Goal: Task Accomplishment & Management: Complete application form

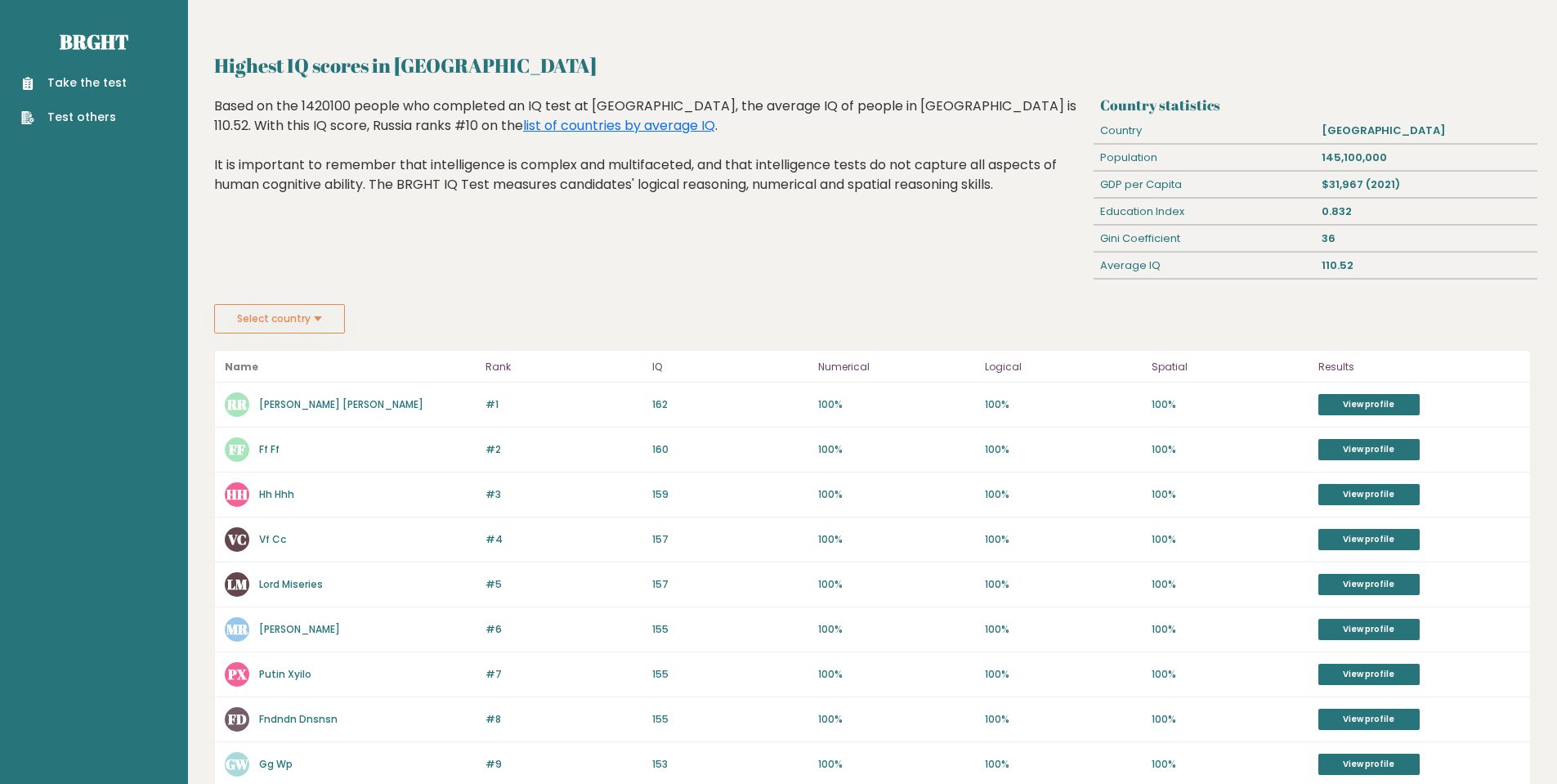
click at [100, 83] on link "Take the test" at bounding box center [74, 83] width 106 height 17
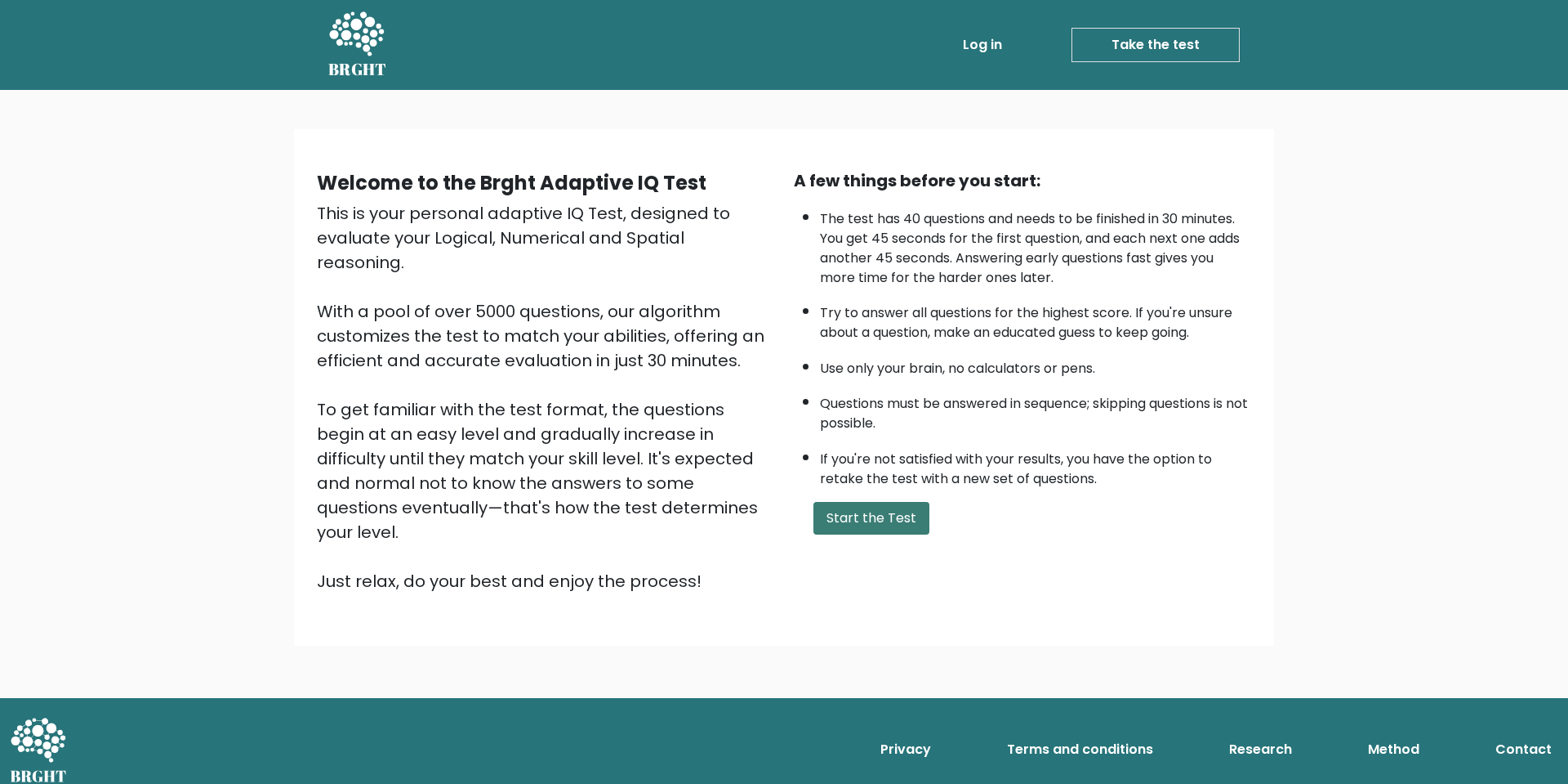
click at [923, 514] on button "Start the Test" at bounding box center [871, 518] width 116 height 33
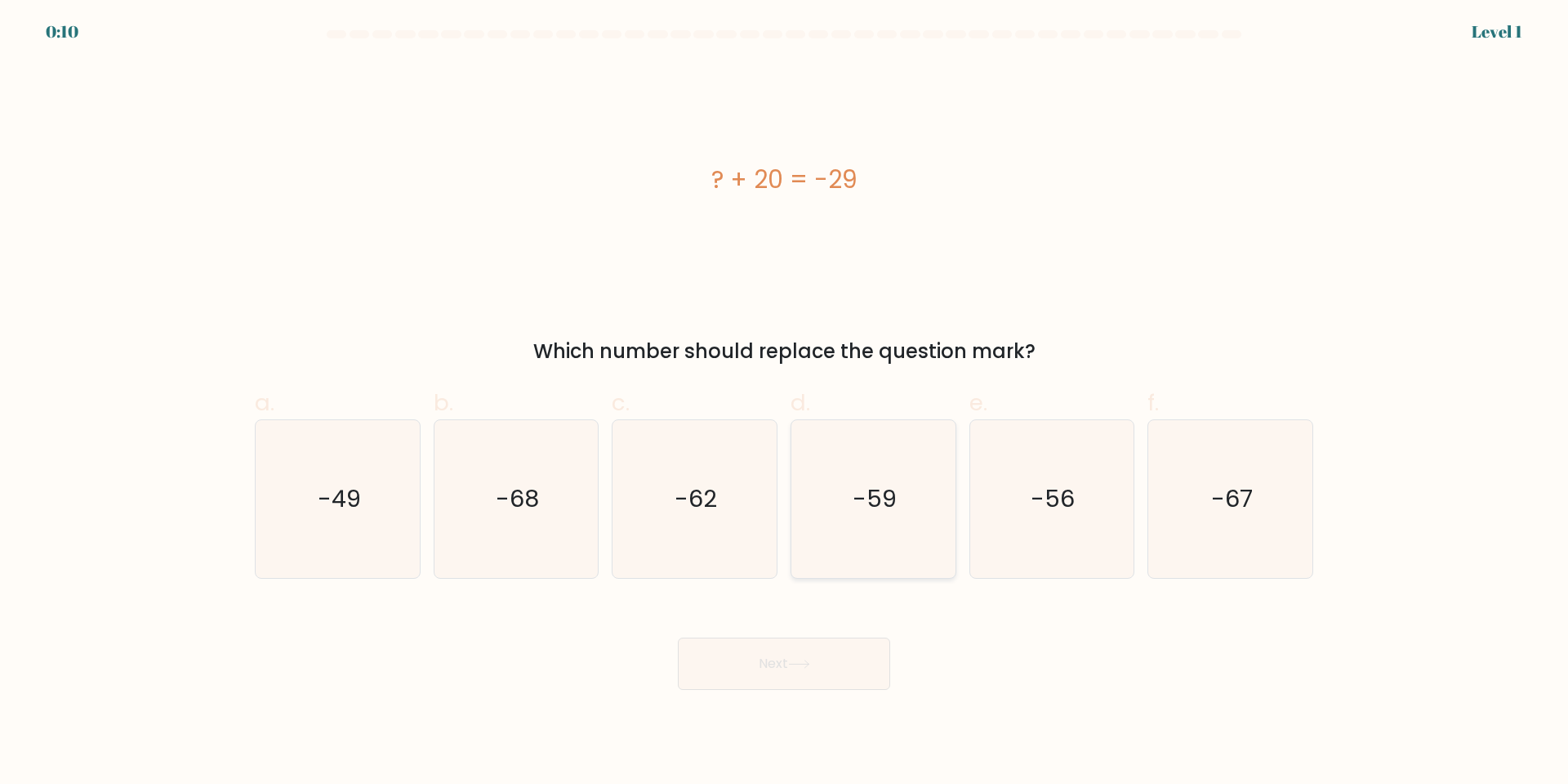
click at [885, 501] on text "-59" at bounding box center [875, 499] width 44 height 33
click at [784, 403] on input "d. -59" at bounding box center [784, 397] width 1 height 11
radio input "true"
click at [810, 658] on button "Next" at bounding box center [784, 663] width 212 height 52
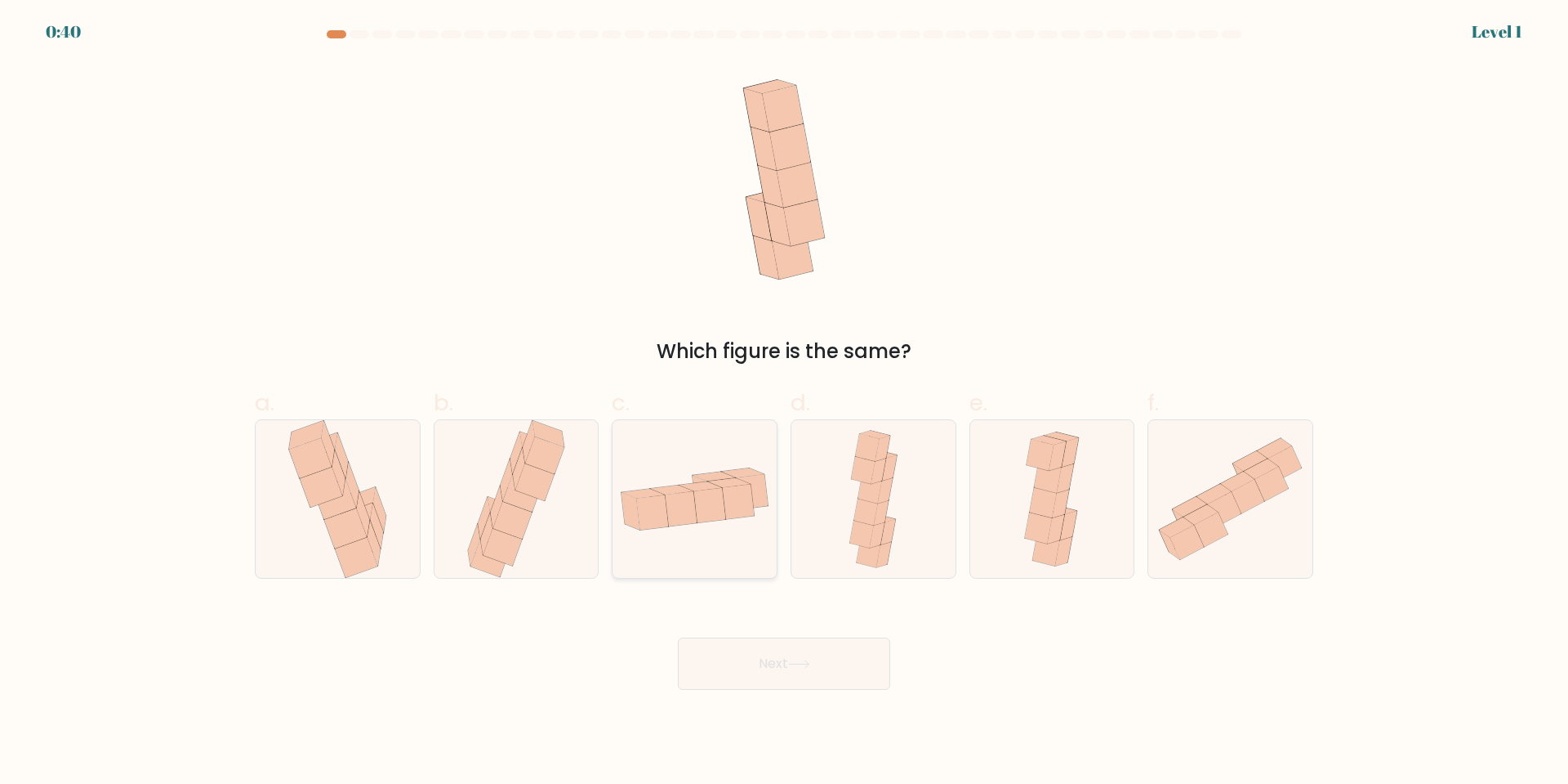
click at [697, 502] on icon at bounding box center [710, 505] width 32 height 35
click at [784, 403] on input "c." at bounding box center [784, 397] width 1 height 11
radio input "true"
click at [785, 647] on button "Next" at bounding box center [784, 663] width 212 height 52
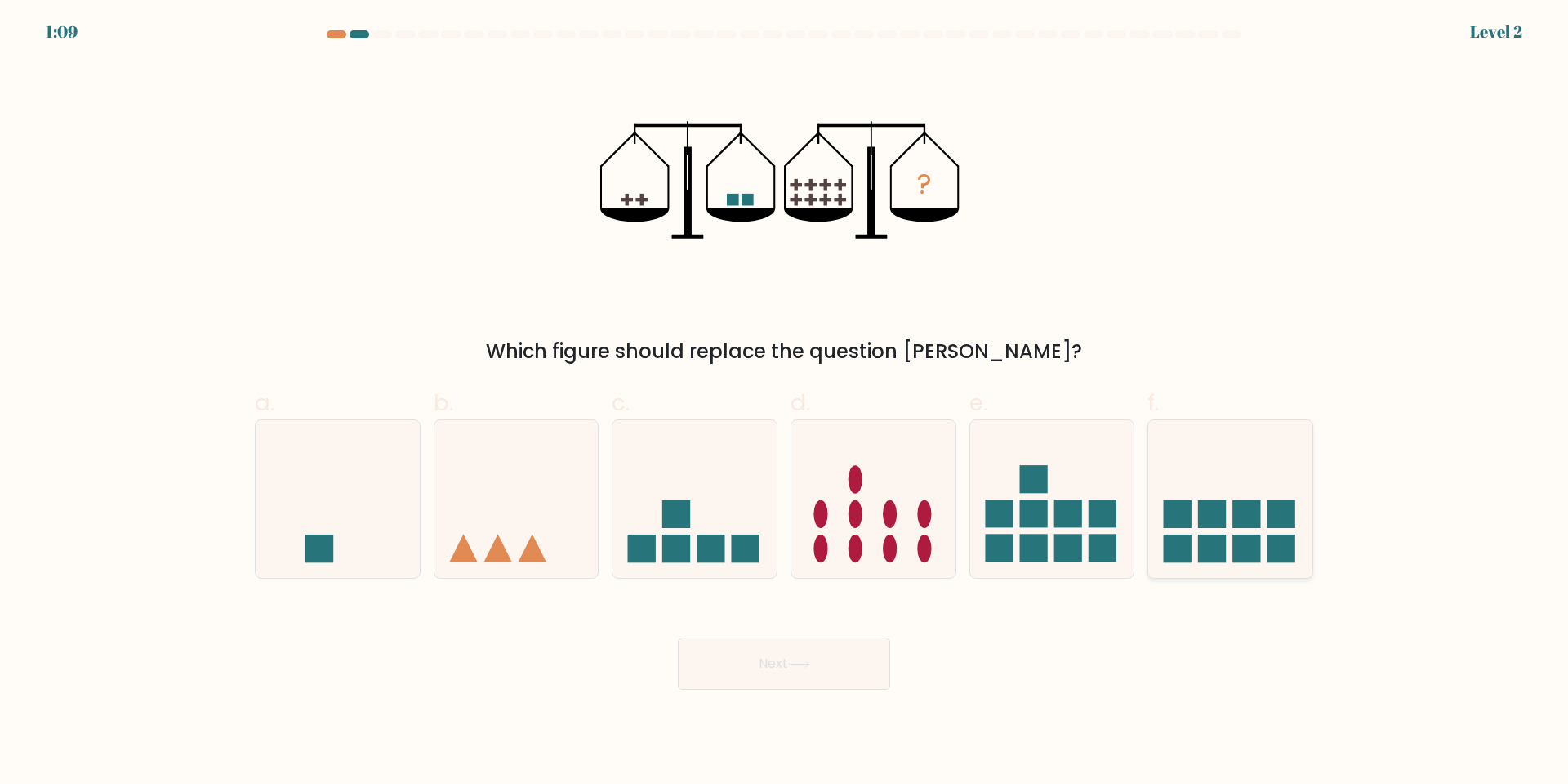
click at [1249, 500] on icon at bounding box center [1230, 498] width 164 height 135
click at [784, 403] on input "f." at bounding box center [784, 397] width 1 height 11
radio input "true"
click at [865, 671] on button "Next" at bounding box center [784, 663] width 212 height 52
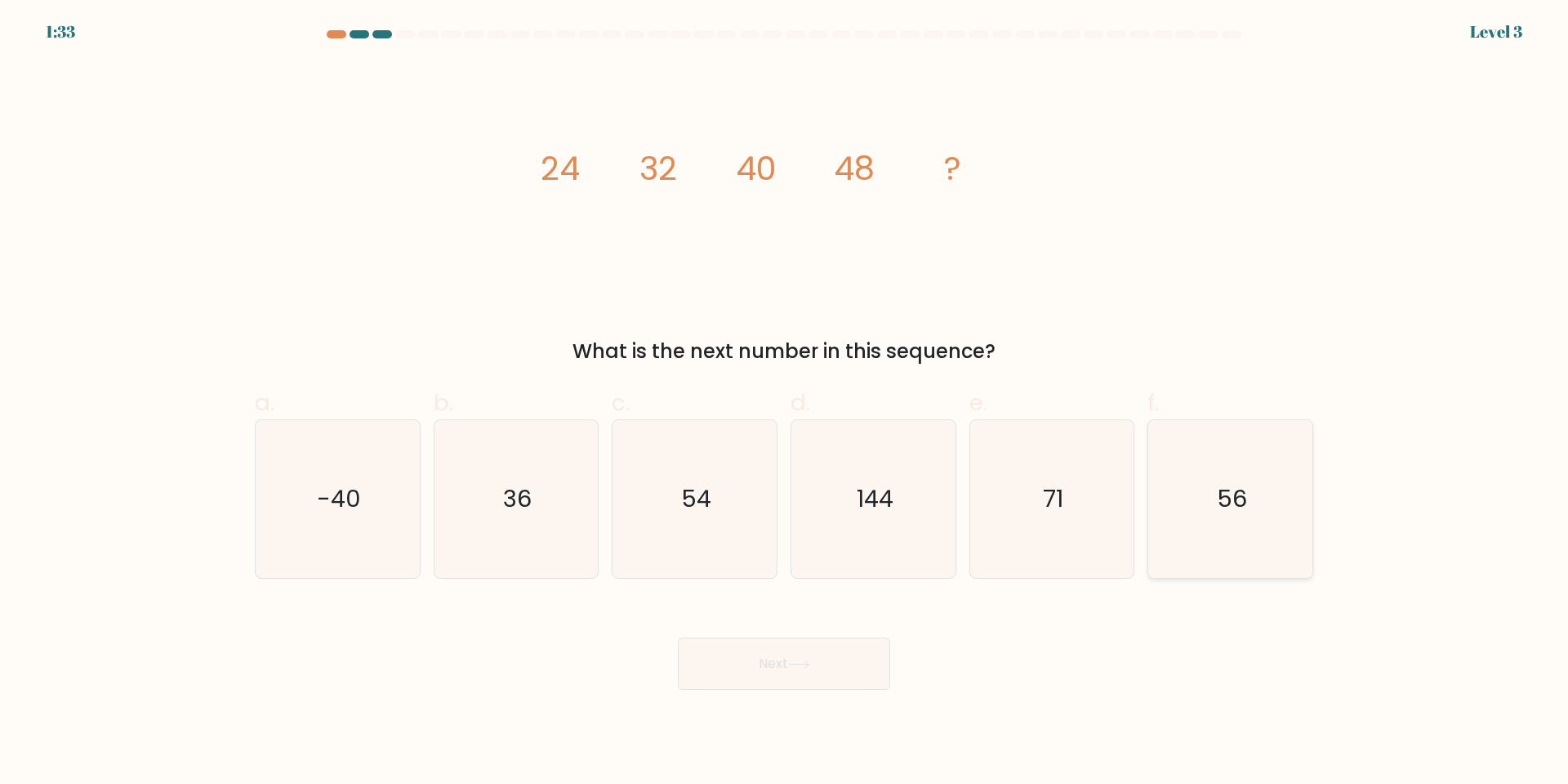
click at [1242, 507] on text "56" at bounding box center [1231, 499] width 30 height 33
click at [784, 403] on input "f. 56" at bounding box center [784, 397] width 1 height 11
radio input "true"
click at [778, 669] on button "Next" at bounding box center [784, 663] width 212 height 52
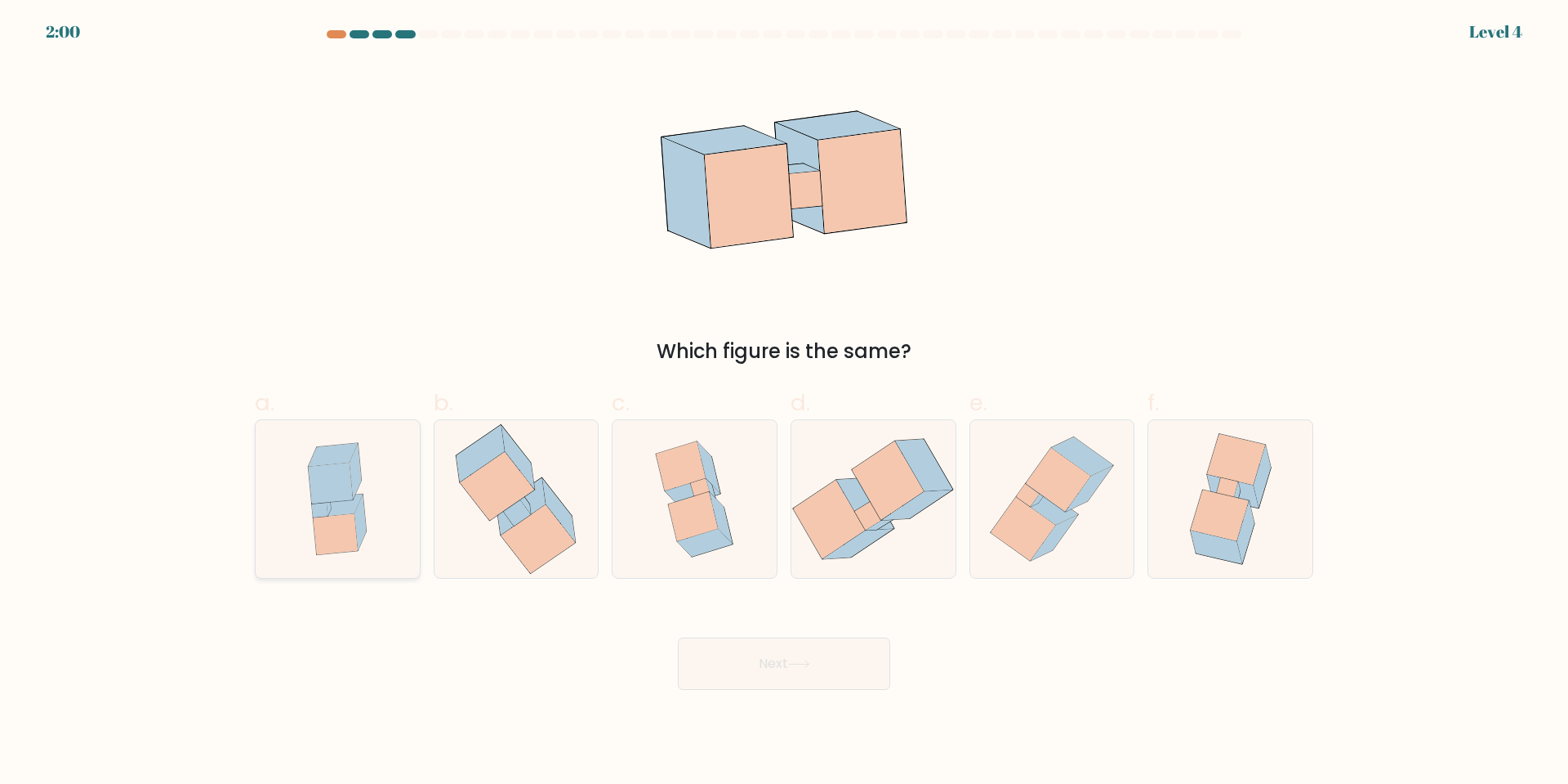
click at [299, 461] on icon at bounding box center [337, 499] width 111 height 158
click at [784, 403] on input "a." at bounding box center [784, 397] width 1 height 11
radio input "true"
click at [792, 682] on button "Next" at bounding box center [784, 663] width 212 height 52
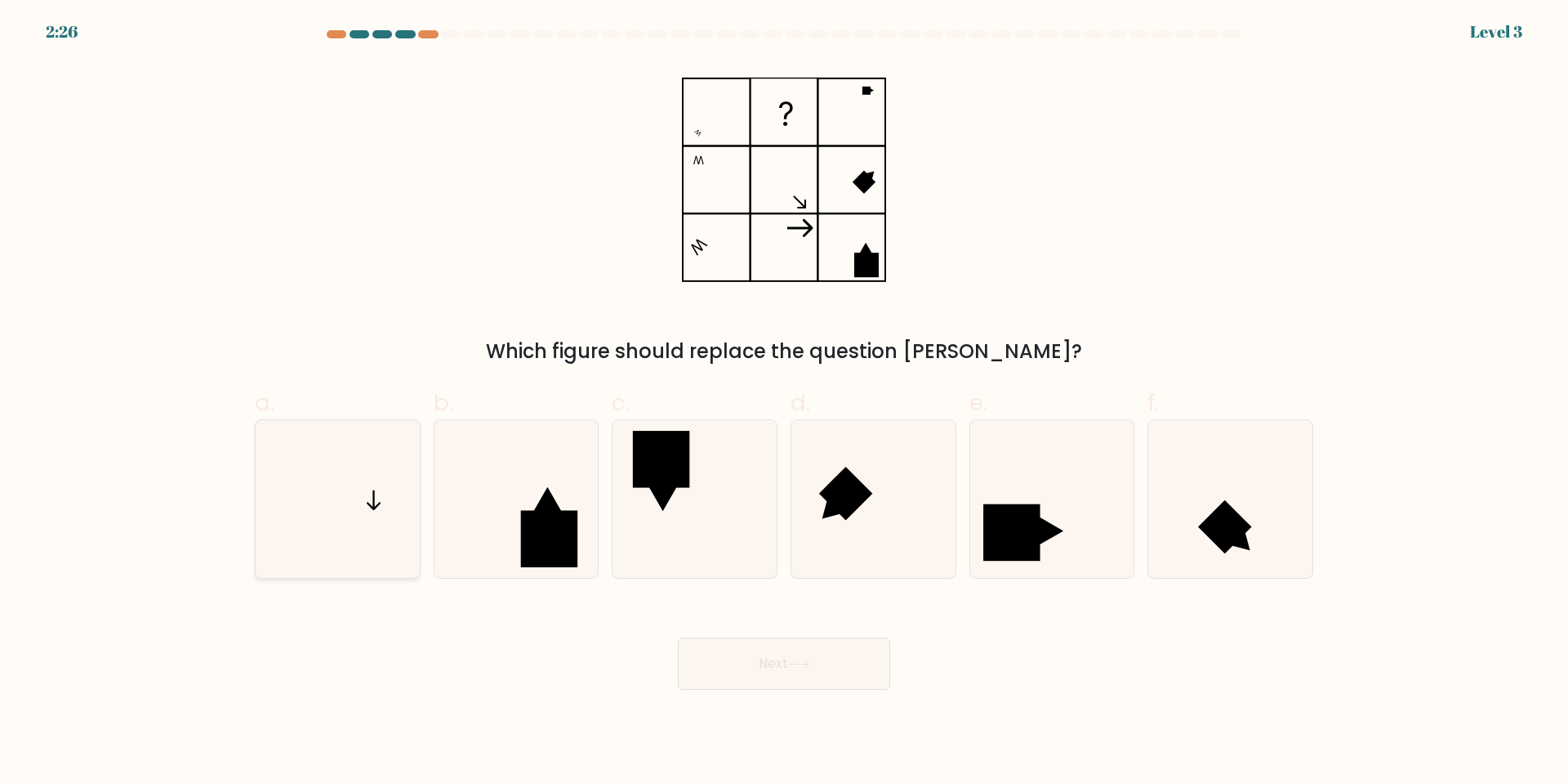
click at [354, 511] on icon at bounding box center [338, 499] width 157 height 158
click at [784, 403] on input "a." at bounding box center [784, 397] width 1 height 11
radio input "true"
click at [834, 669] on button "Next" at bounding box center [784, 663] width 212 height 52
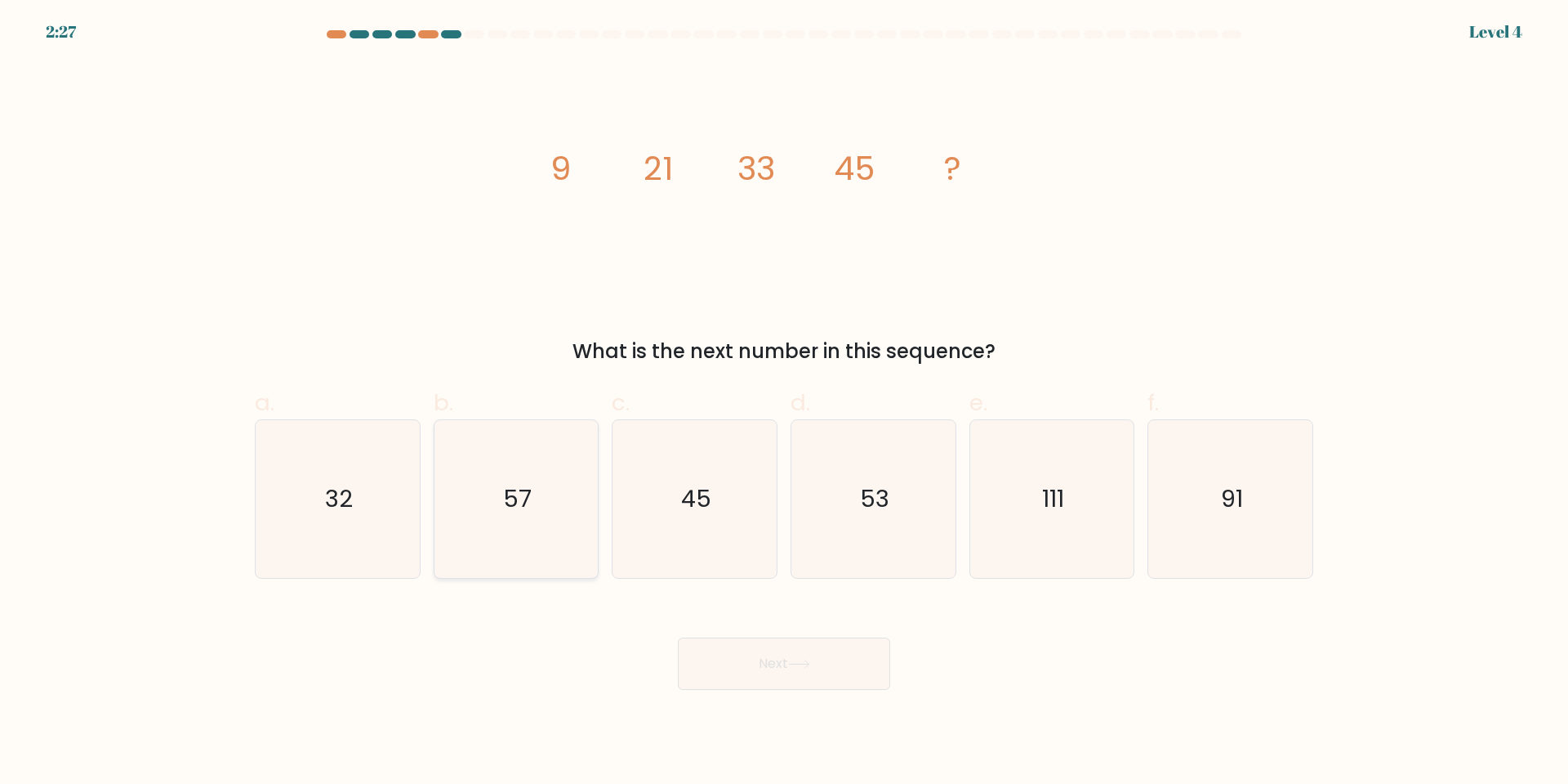
click at [545, 521] on icon "57" at bounding box center [516, 499] width 157 height 158
click at [784, 403] on input "b. 57" at bounding box center [784, 397] width 1 height 11
radio input "true"
click at [790, 663] on button "Next" at bounding box center [784, 663] width 212 height 52
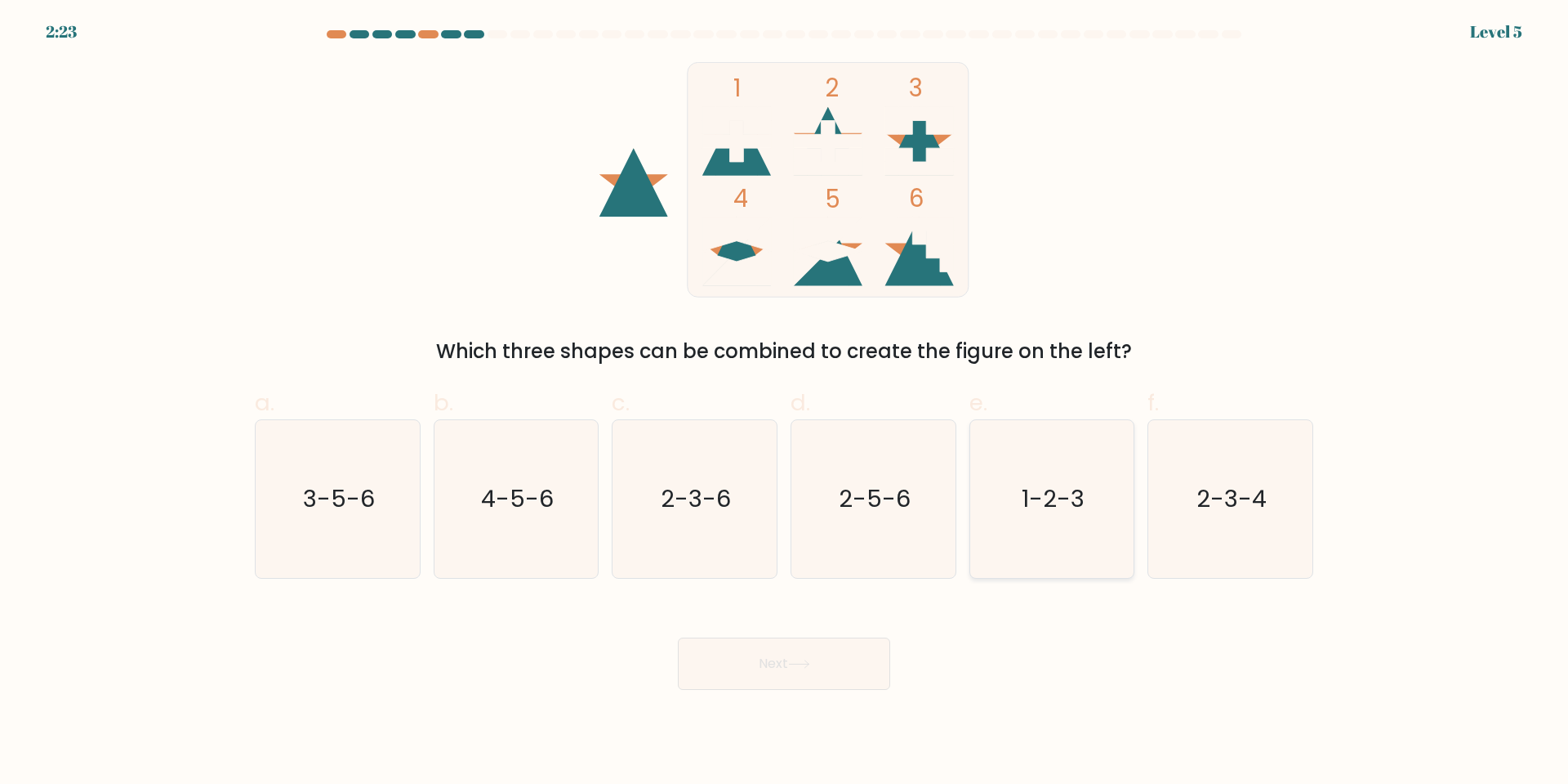
click at [1044, 538] on icon "1-2-3" at bounding box center [1051, 499] width 157 height 158
click at [784, 403] on input "e. 1-2-3" at bounding box center [784, 397] width 1 height 11
radio input "true"
click at [781, 664] on button "Next" at bounding box center [784, 663] width 212 height 52
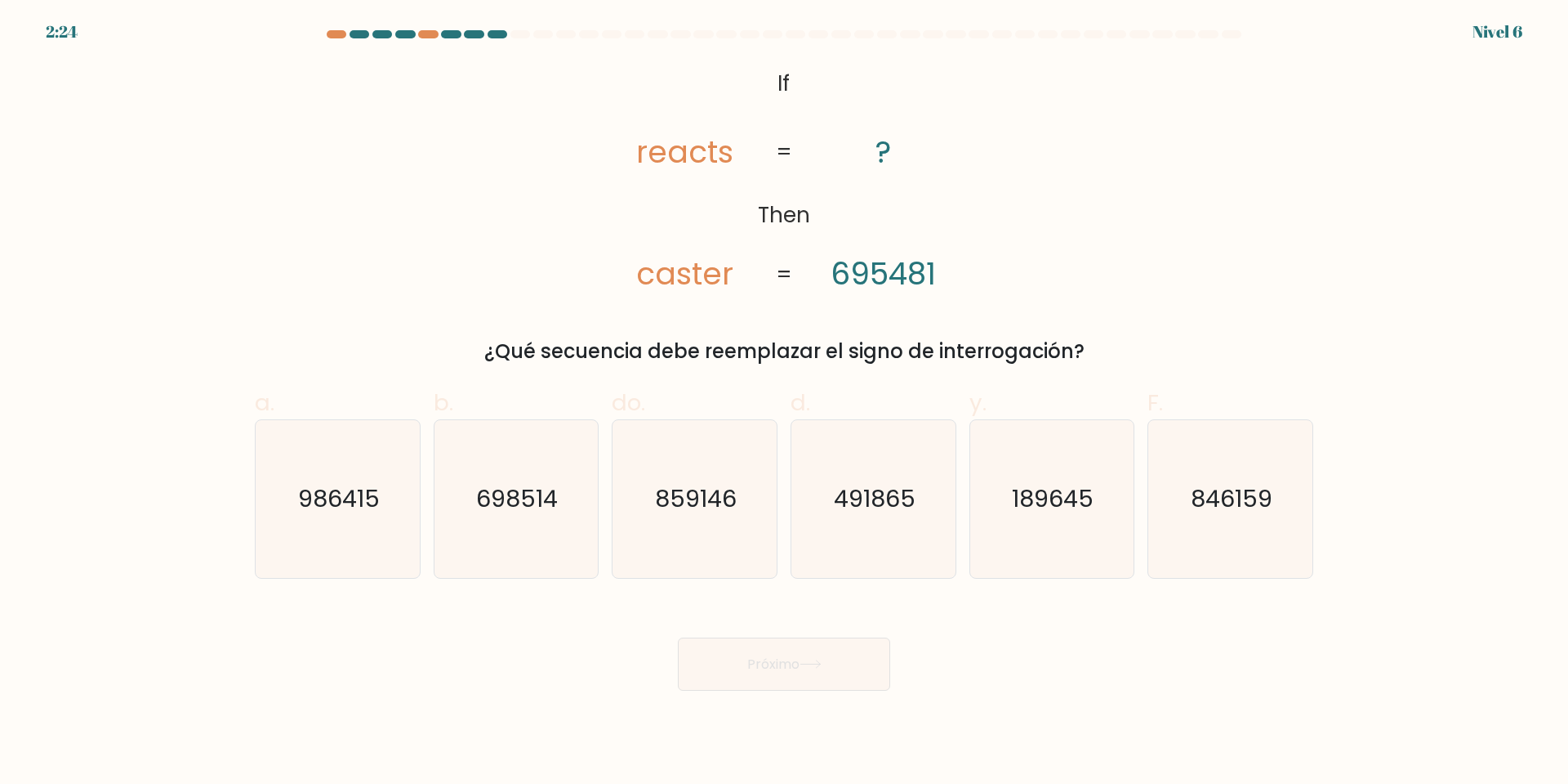
click at [1291, 195] on div "@import url('https://fonts.googleapis.com/css?family=Abril+Fatface:400,100,100i…" at bounding box center [784, 214] width 1078 height 304
click at [689, 507] on text "859146" at bounding box center [696, 499] width 82 height 33
click at [784, 403] on input "do. 859146" at bounding box center [784, 397] width 1 height 11
radio input "true"
click at [859, 554] on icon "491865" at bounding box center [873, 499] width 157 height 158
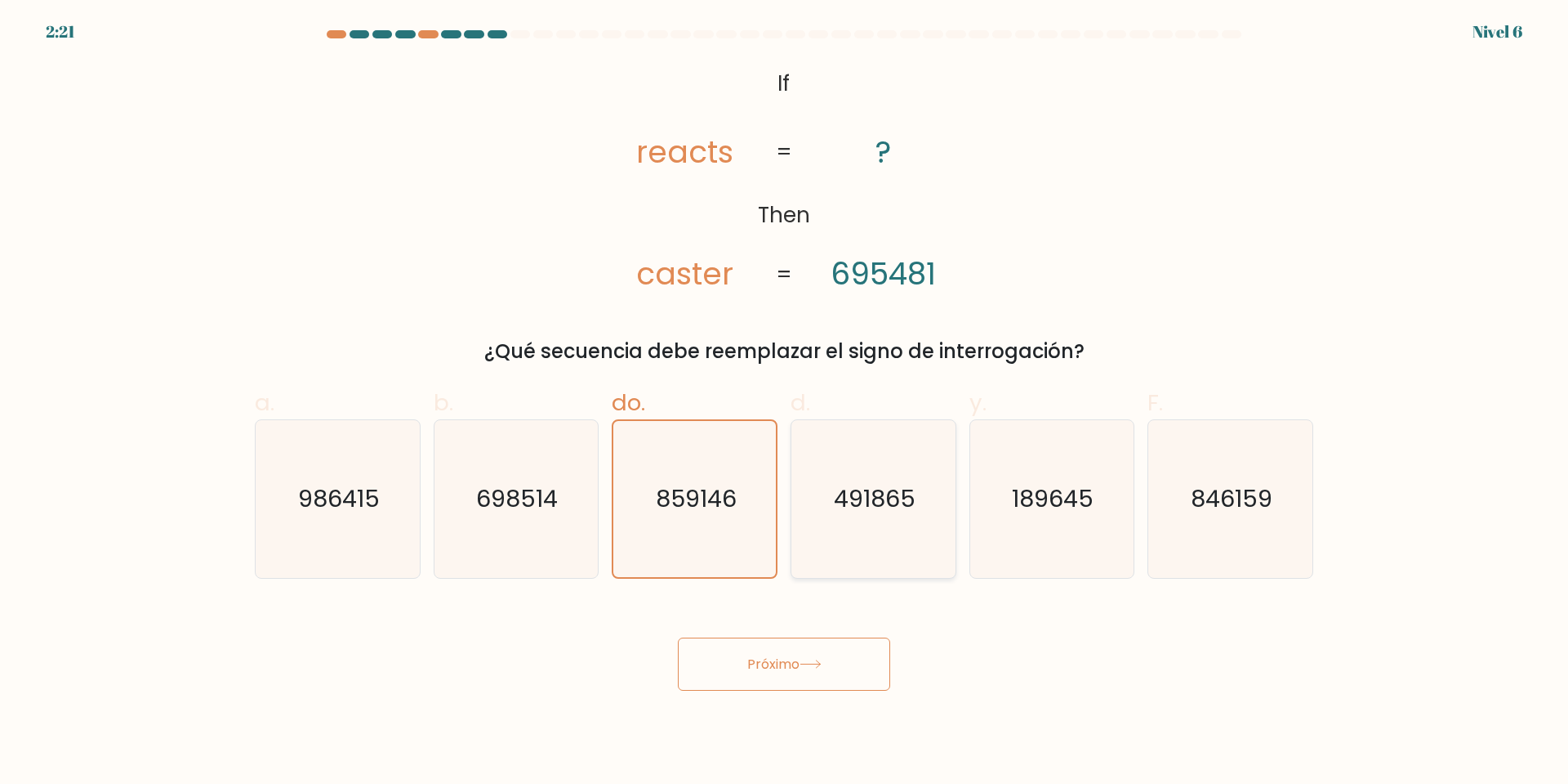
click at [784, 403] on input "d. 491865" at bounding box center [784, 397] width 1 height 11
radio input "true"
click at [830, 671] on button "Próximo" at bounding box center [784, 663] width 212 height 53
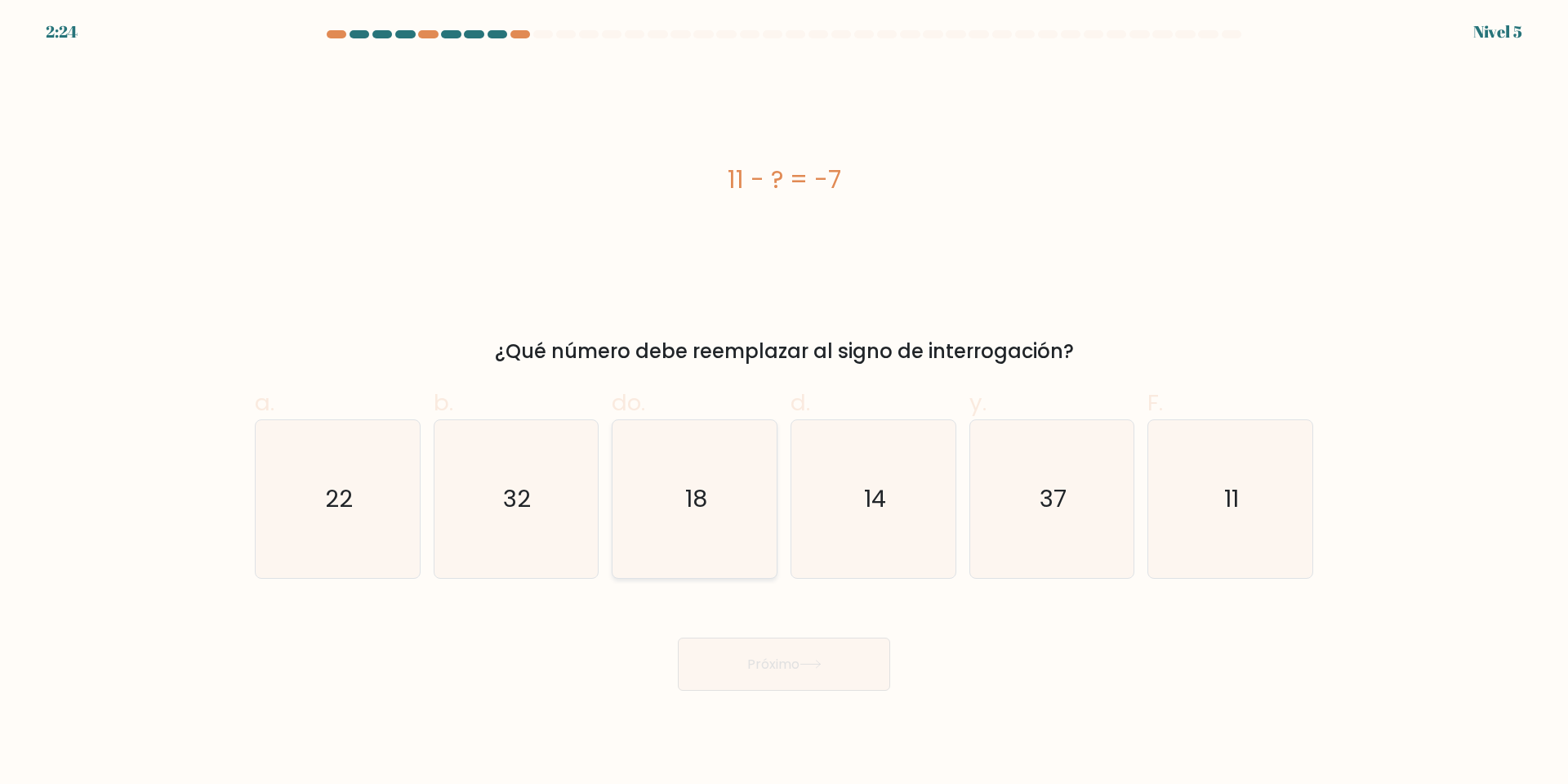
click at [723, 489] on icon "18" at bounding box center [694, 499] width 157 height 158
click at [784, 403] on input "do. 18" at bounding box center [784, 397] width 1 height 11
radio input "true"
click at [789, 642] on button "Próximo" at bounding box center [784, 663] width 212 height 53
click at [800, 651] on button "Próximo" at bounding box center [784, 663] width 212 height 53
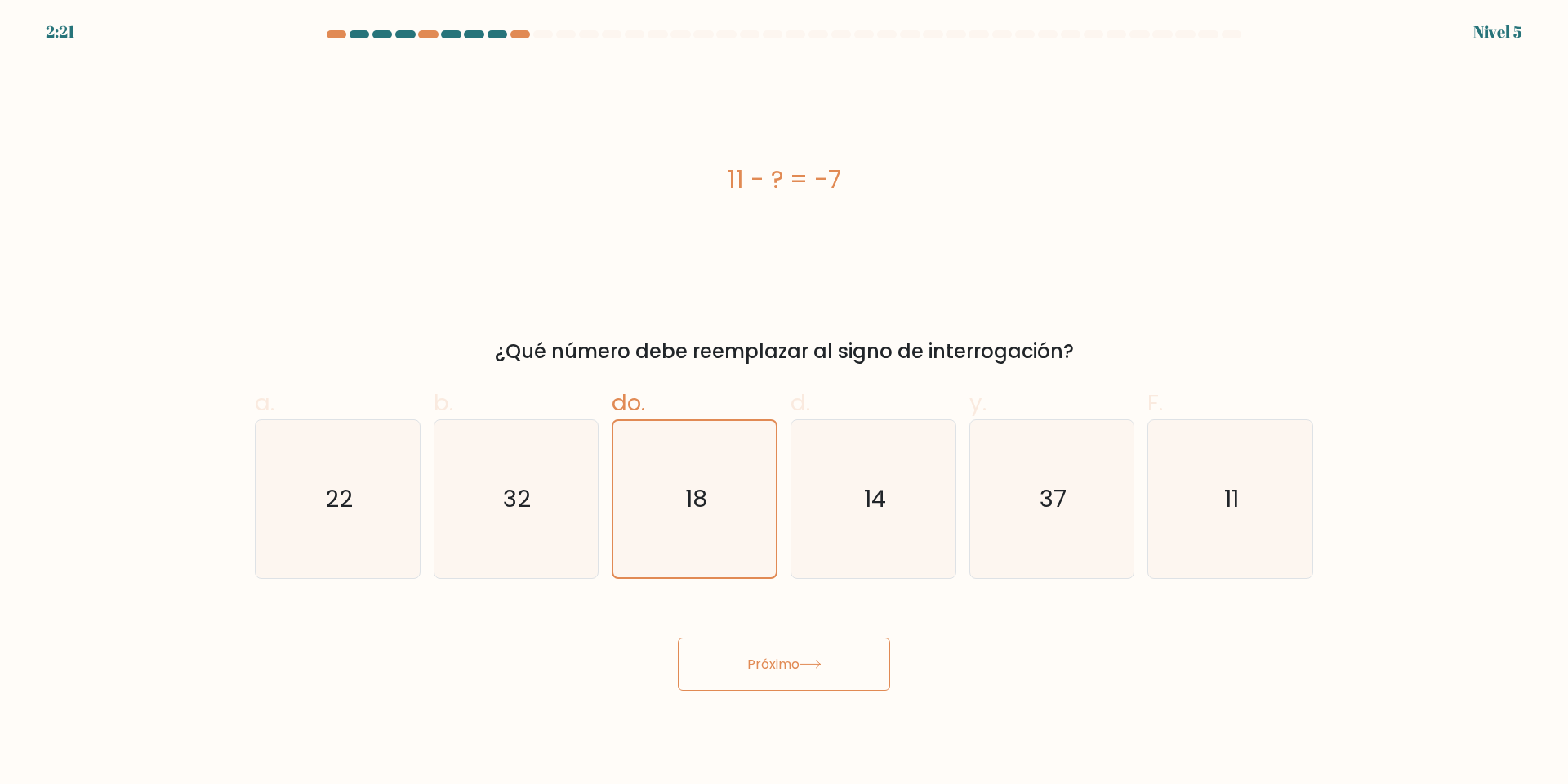
click at [808, 664] on icon at bounding box center [809, 664] width 19 height 8
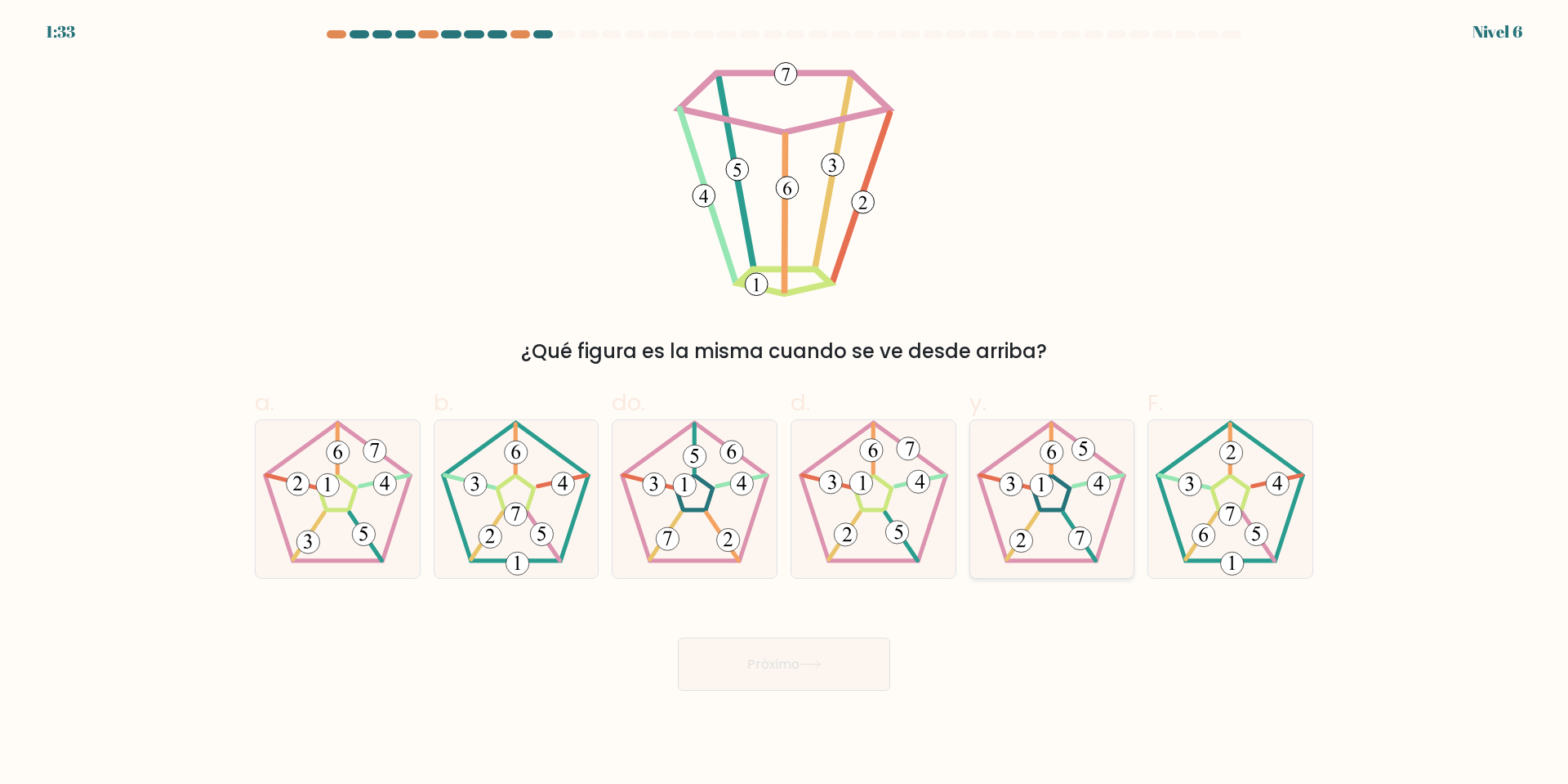
click at [1046, 510] on 255 at bounding box center [1051, 492] width 36 height 36
click at [784, 403] on input "y." at bounding box center [784, 397] width 1 height 11
radio input "true"
click at [811, 680] on button "Próximo" at bounding box center [784, 663] width 212 height 53
click at [832, 650] on button "Próximo" at bounding box center [784, 663] width 212 height 53
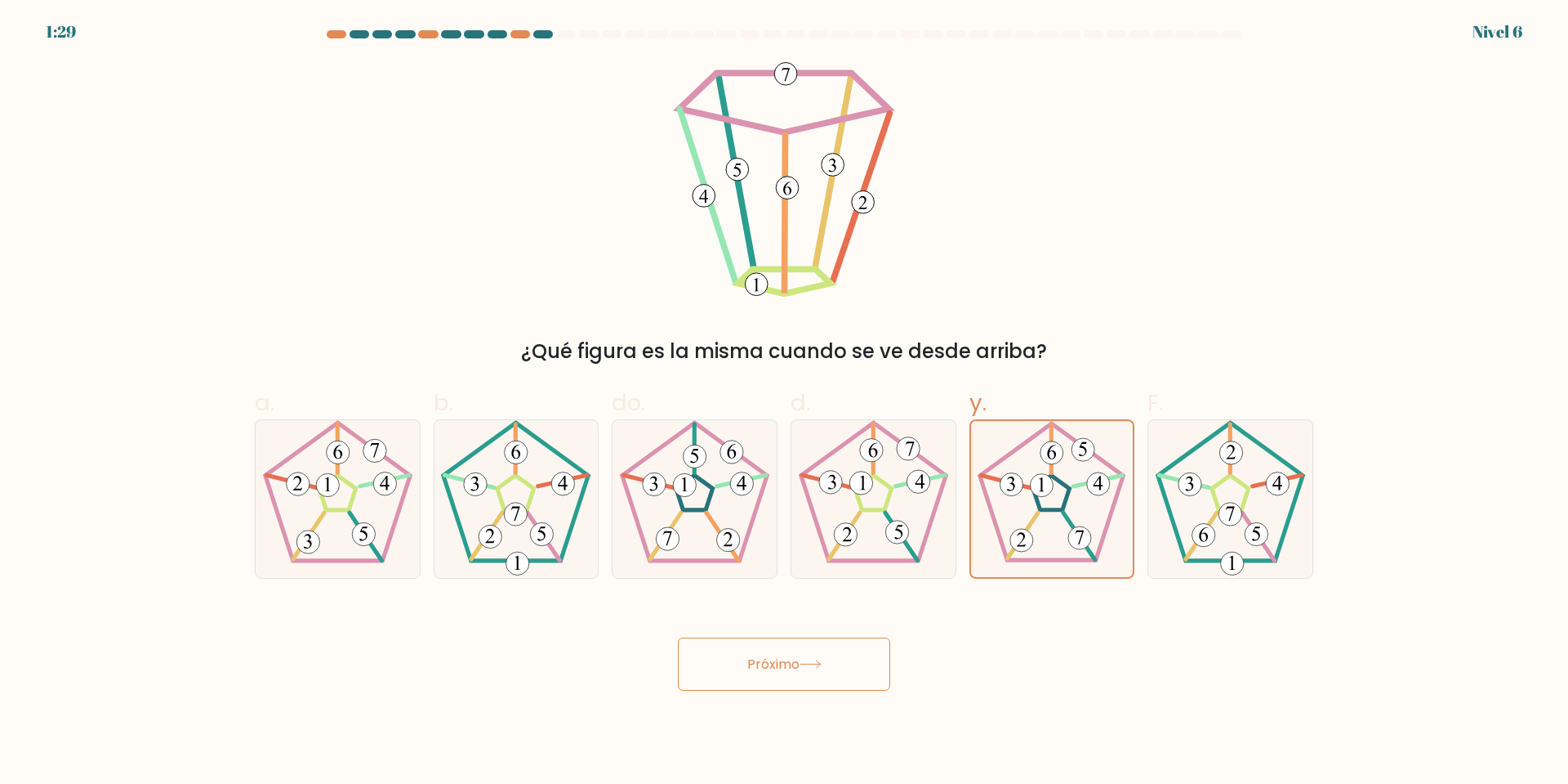
click at [839, 665] on button "Próximo" at bounding box center [784, 663] width 212 height 53
click at [807, 665] on icon at bounding box center [810, 663] width 22 height 9
click at [806, 650] on button "Próximo" at bounding box center [784, 663] width 212 height 53
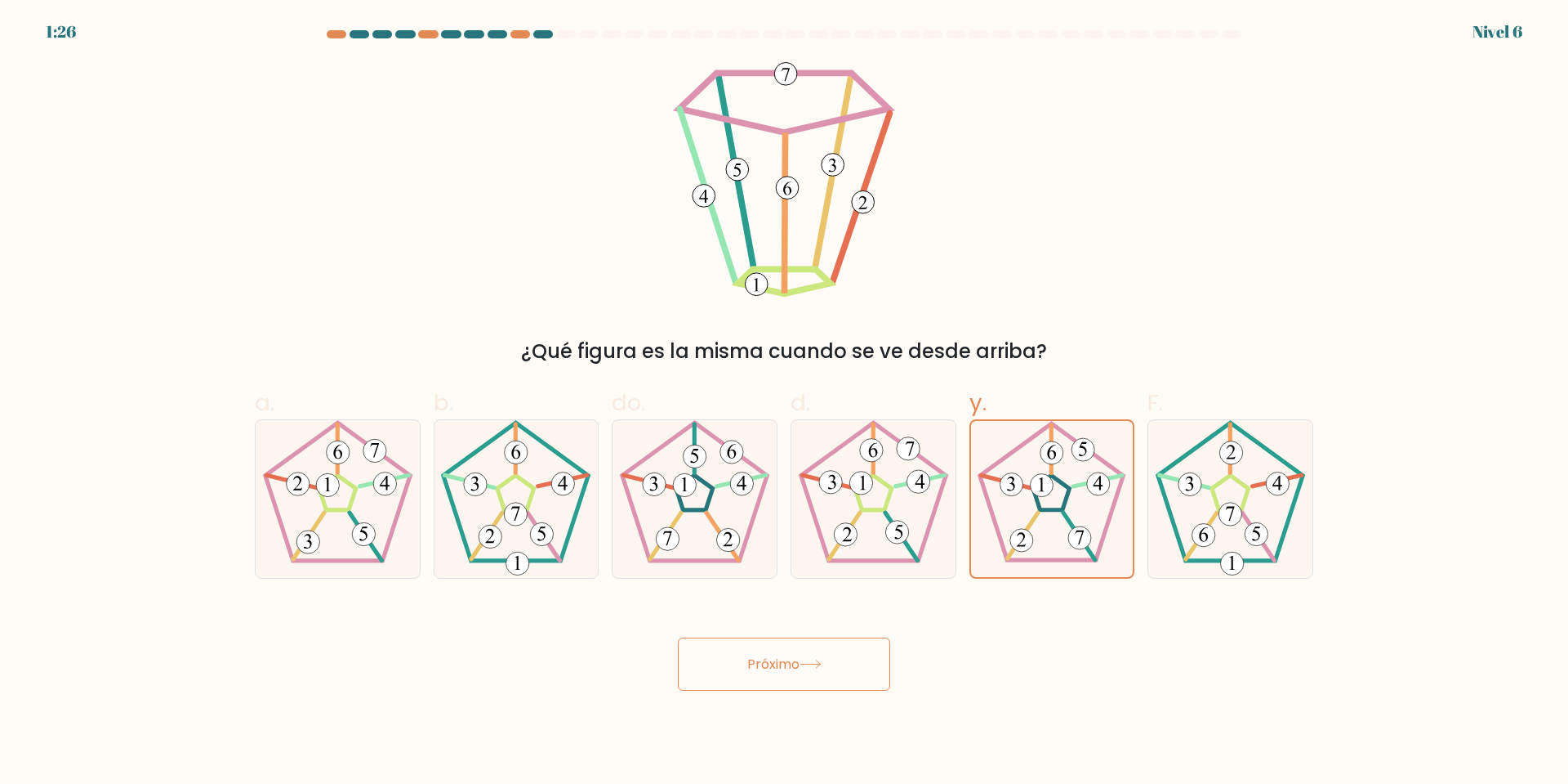
click at [806, 650] on button "Próximo" at bounding box center [784, 663] width 212 height 53
click at [818, 662] on icon at bounding box center [810, 663] width 22 height 9
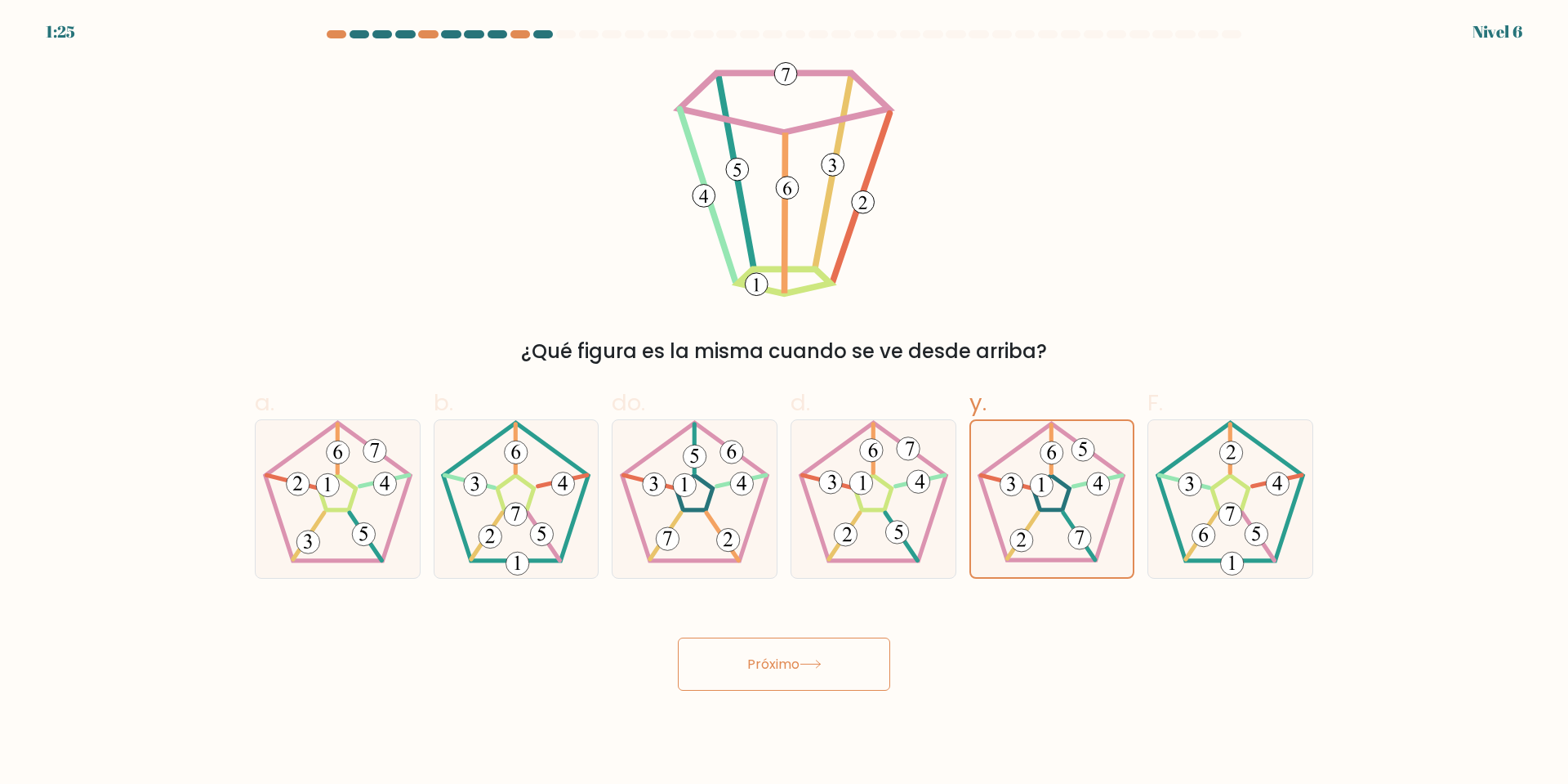
click at [818, 662] on icon at bounding box center [810, 663] width 22 height 9
click at [1140, 662] on div "Próximo" at bounding box center [784, 645] width 1078 height 92
click at [844, 669] on button "Próximo" at bounding box center [784, 663] width 212 height 53
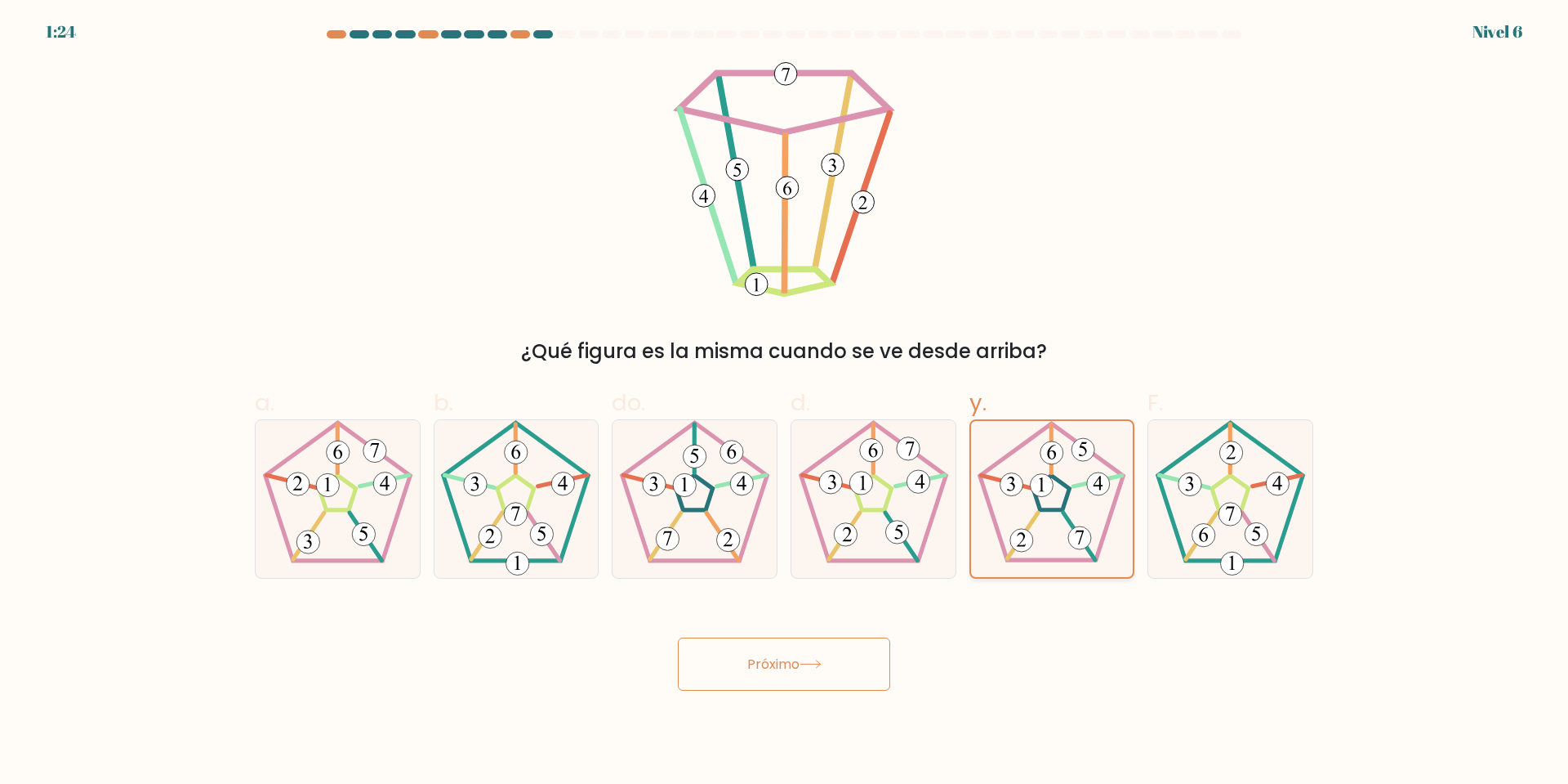
click at [1068, 473] on icon at bounding box center [1051, 499] width 156 height 156
click at [784, 403] on input "y." at bounding box center [784, 397] width 1 height 11
click at [859, 650] on button "Próximo" at bounding box center [784, 663] width 212 height 53
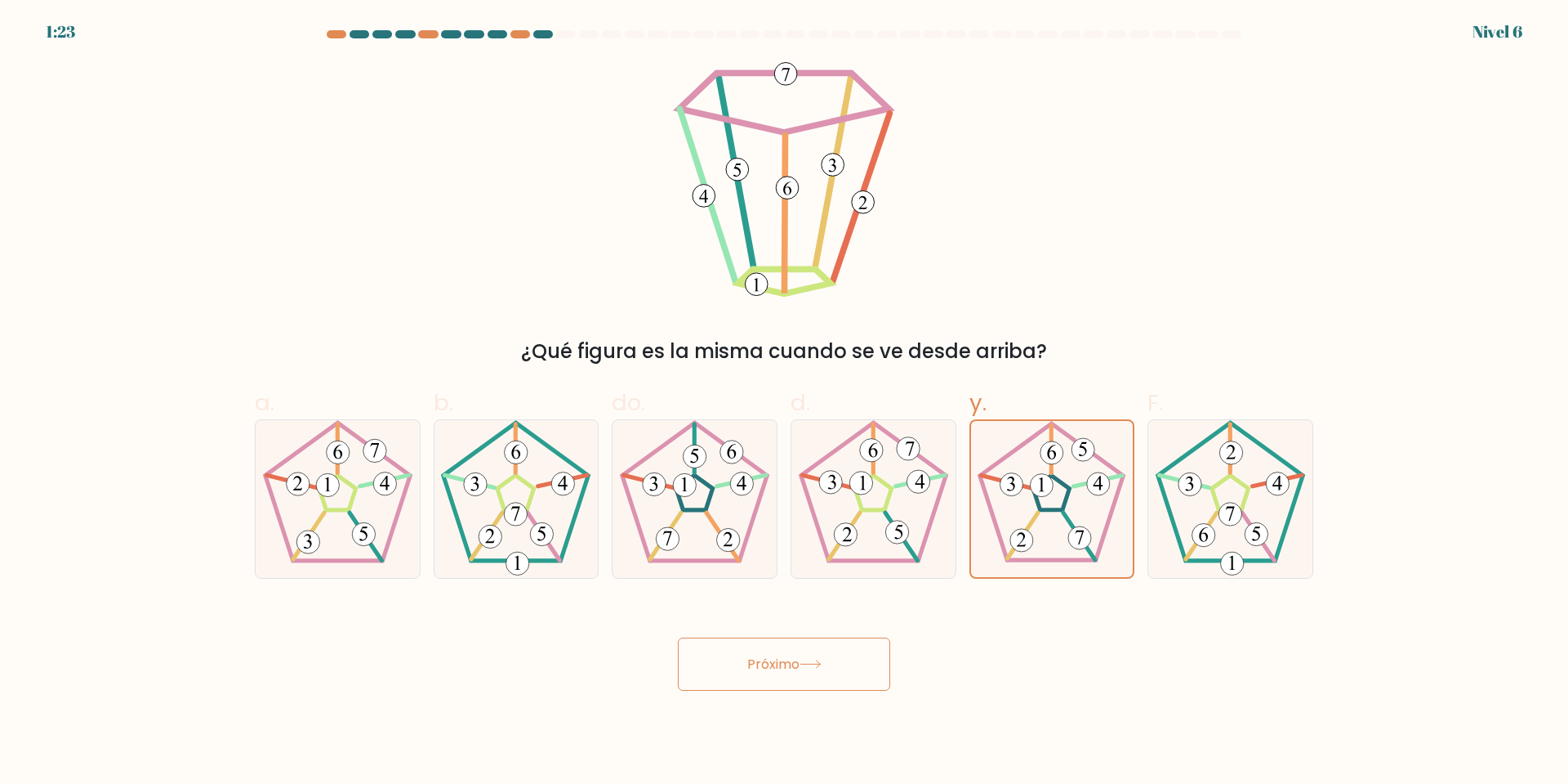
click at [859, 650] on button "Próximo" at bounding box center [784, 663] width 212 height 53
click at [846, 487] on 270 at bounding box center [827, 480] width 50 height 12
click at [784, 403] on input "d." at bounding box center [784, 397] width 1 height 11
radio input "true"
click at [1051, 473] on 565 at bounding box center [1051, 448] width 0 height 48
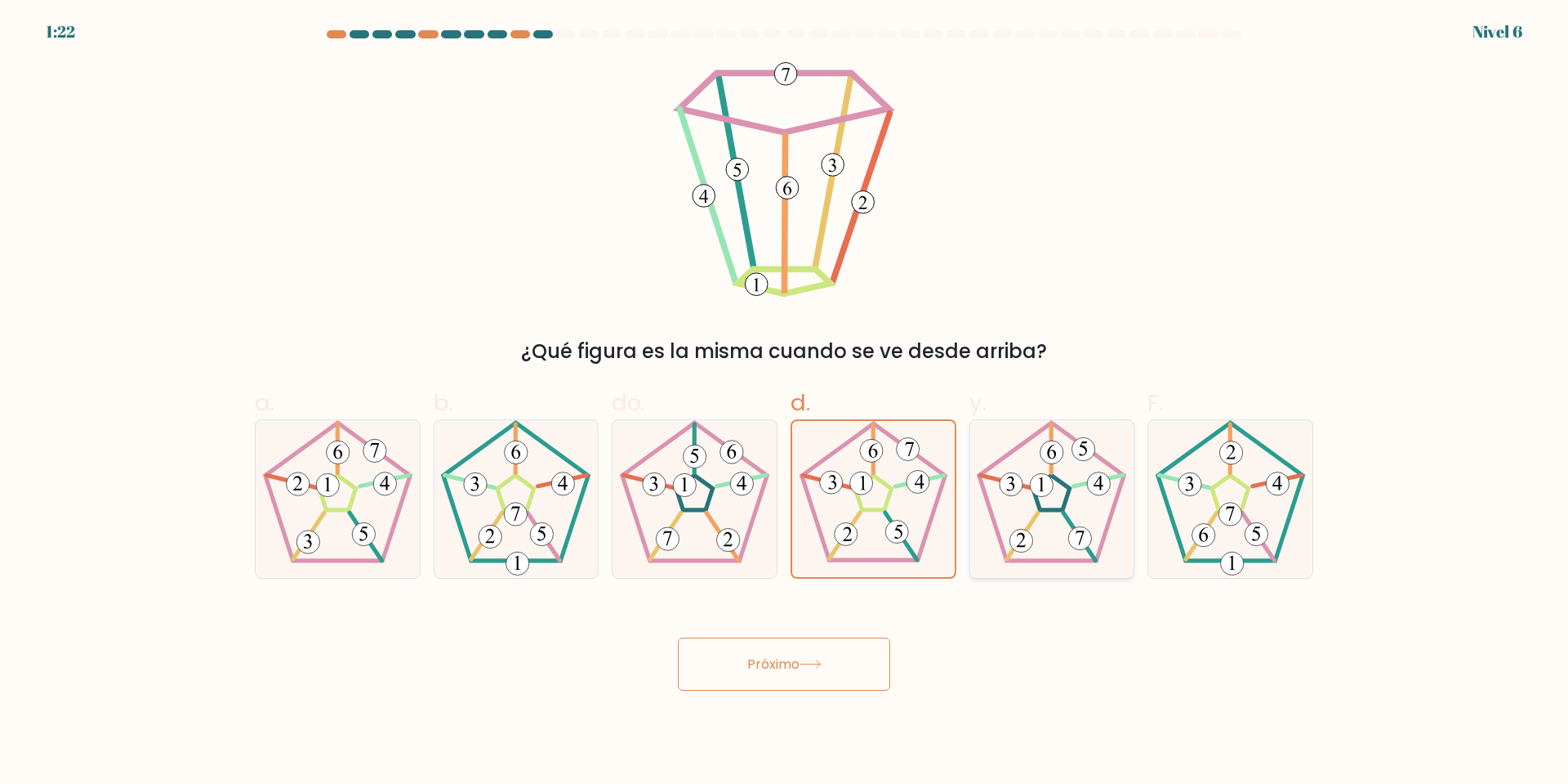
click at [784, 403] on input "y." at bounding box center [784, 397] width 1 height 11
radio input "true"
click at [820, 660] on icon at bounding box center [810, 663] width 22 height 9
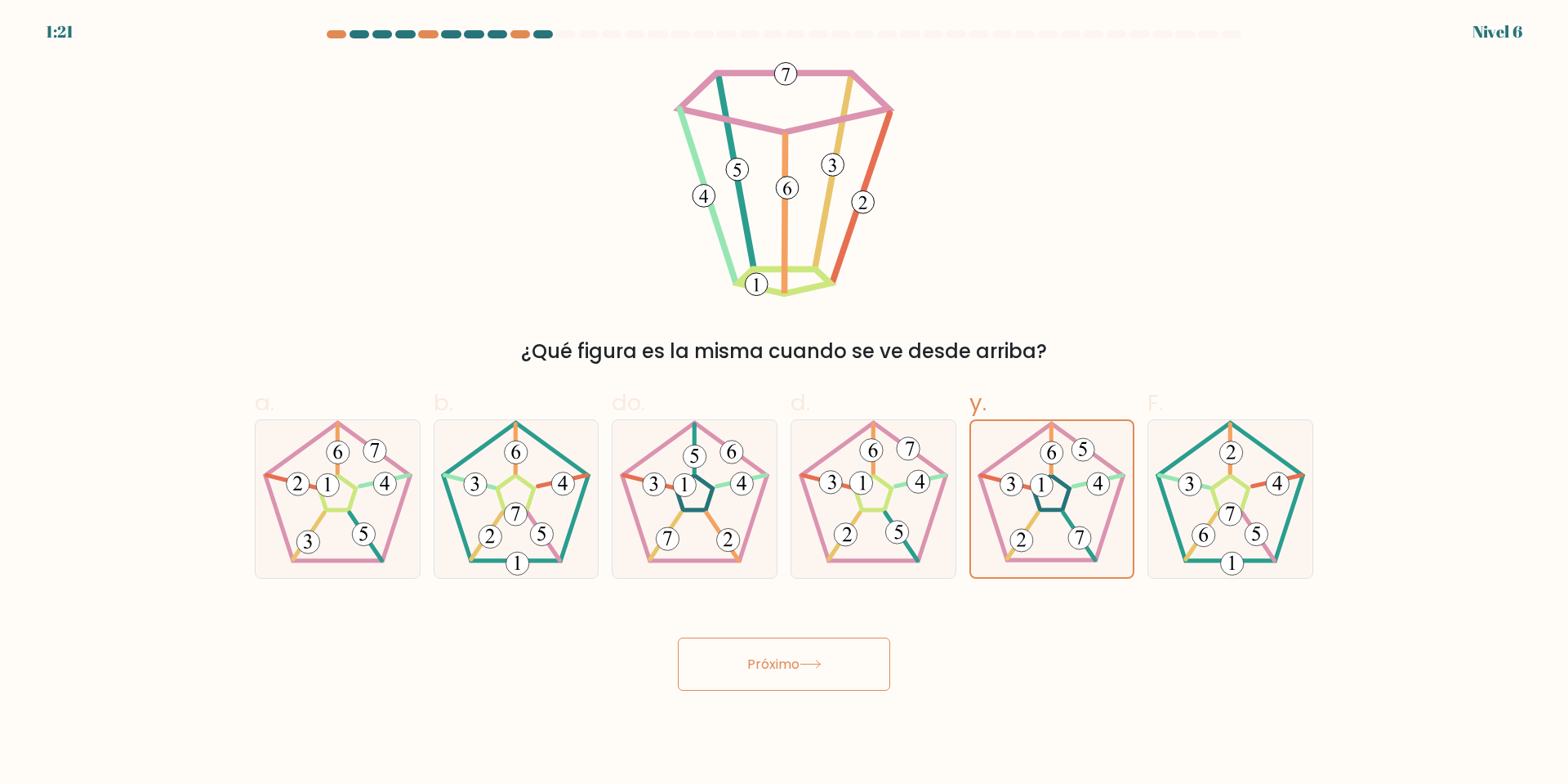
click at [820, 660] on icon at bounding box center [810, 663] width 22 height 9
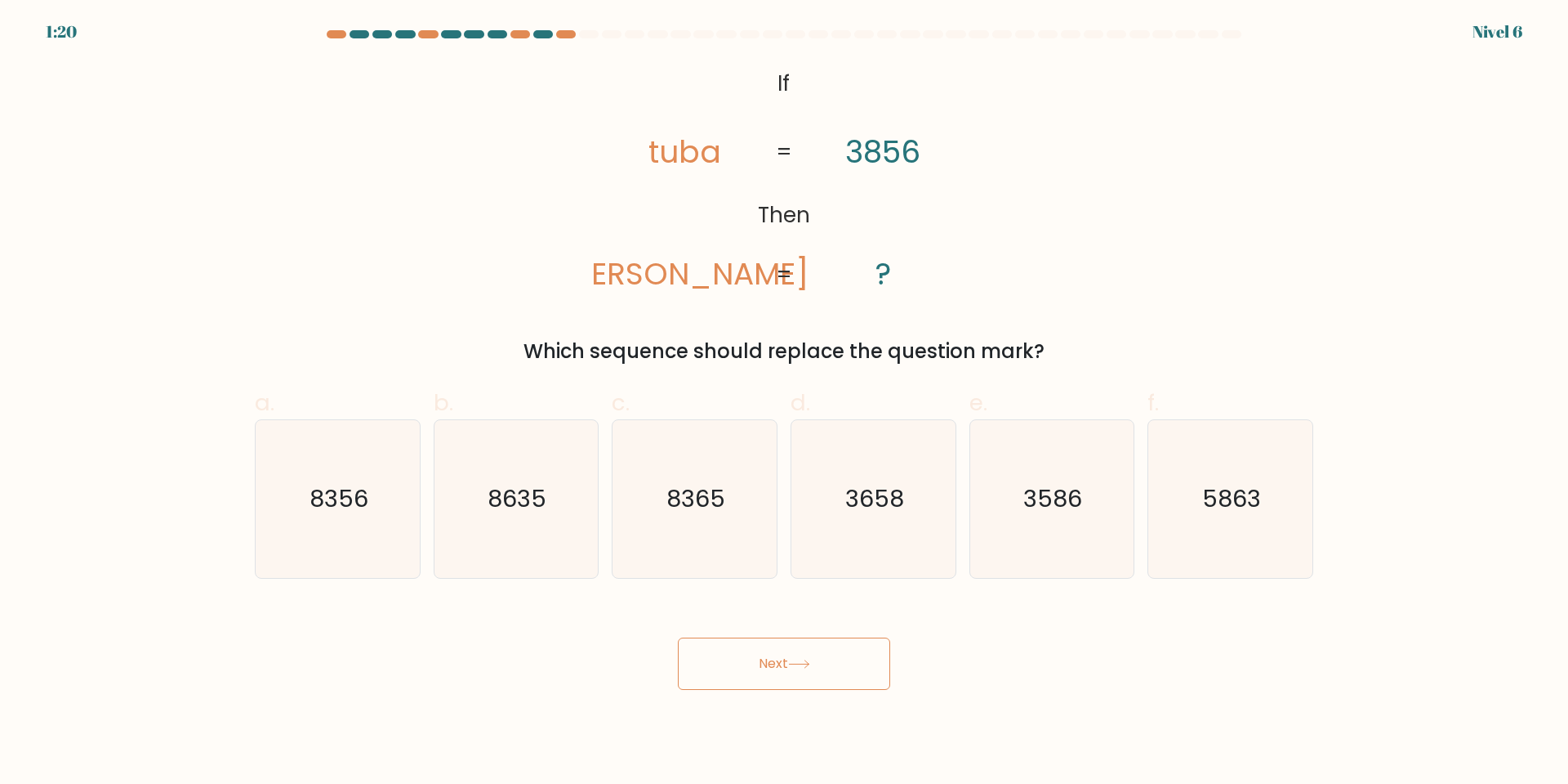
click at [820, 660] on button "Next" at bounding box center [784, 663] width 212 height 52
click at [810, 660] on icon at bounding box center [799, 663] width 22 height 9
click at [908, 505] on icon "3658" at bounding box center [873, 499] width 157 height 158
click at [784, 403] on input "d. 3658" at bounding box center [784, 397] width 1 height 11
radio input "true"
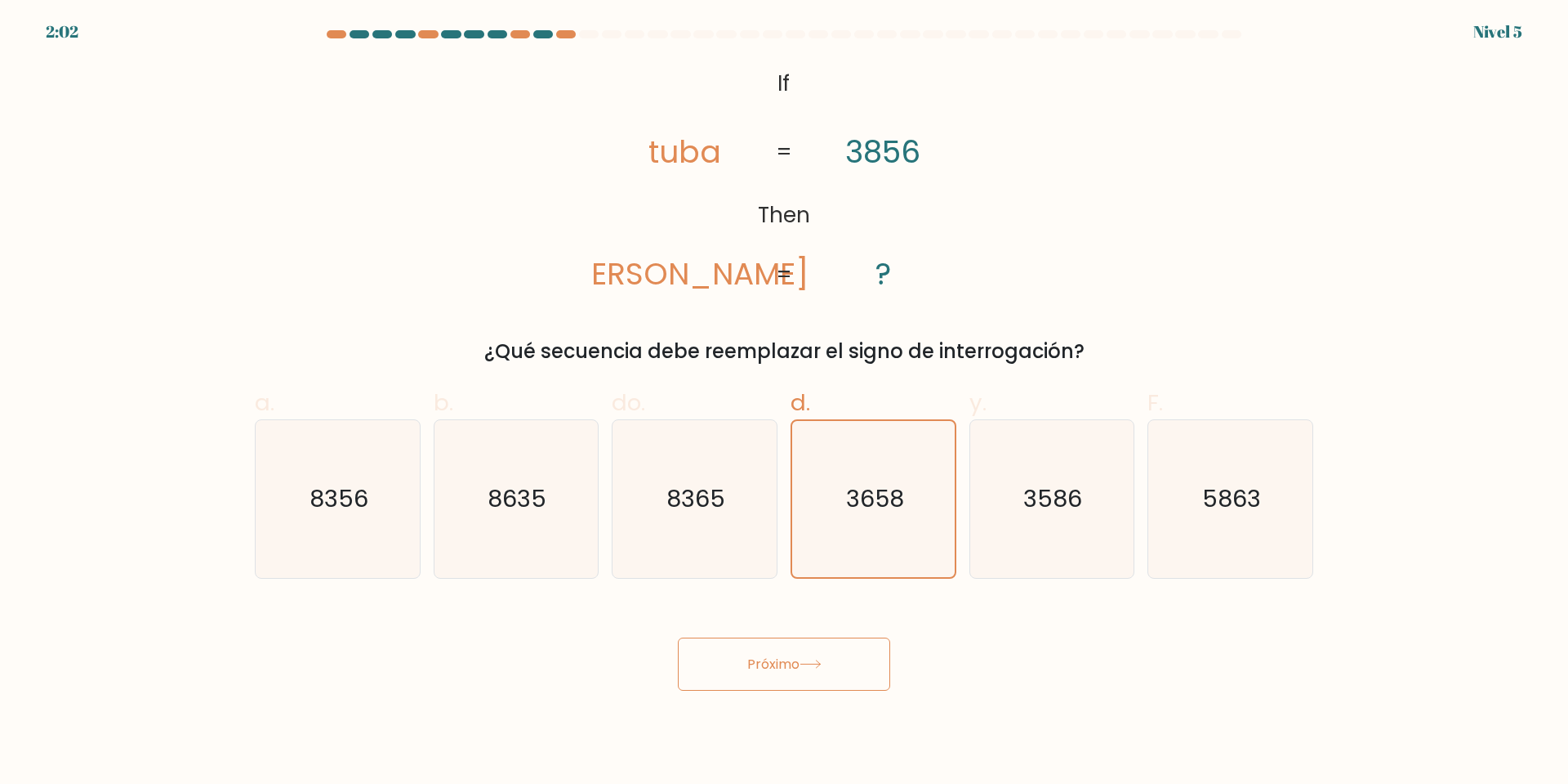
click at [830, 698] on body "2:02 Nivel 5 If" at bounding box center [784, 392] width 1568 height 784
click at [823, 655] on button "Próximo" at bounding box center [784, 663] width 212 height 53
click at [761, 665] on font "Próximo" at bounding box center [773, 664] width 52 height 19
click at [701, 513] on text "8365" at bounding box center [696, 499] width 59 height 33
click at [784, 403] on input "do. 8365" at bounding box center [784, 397] width 1 height 11
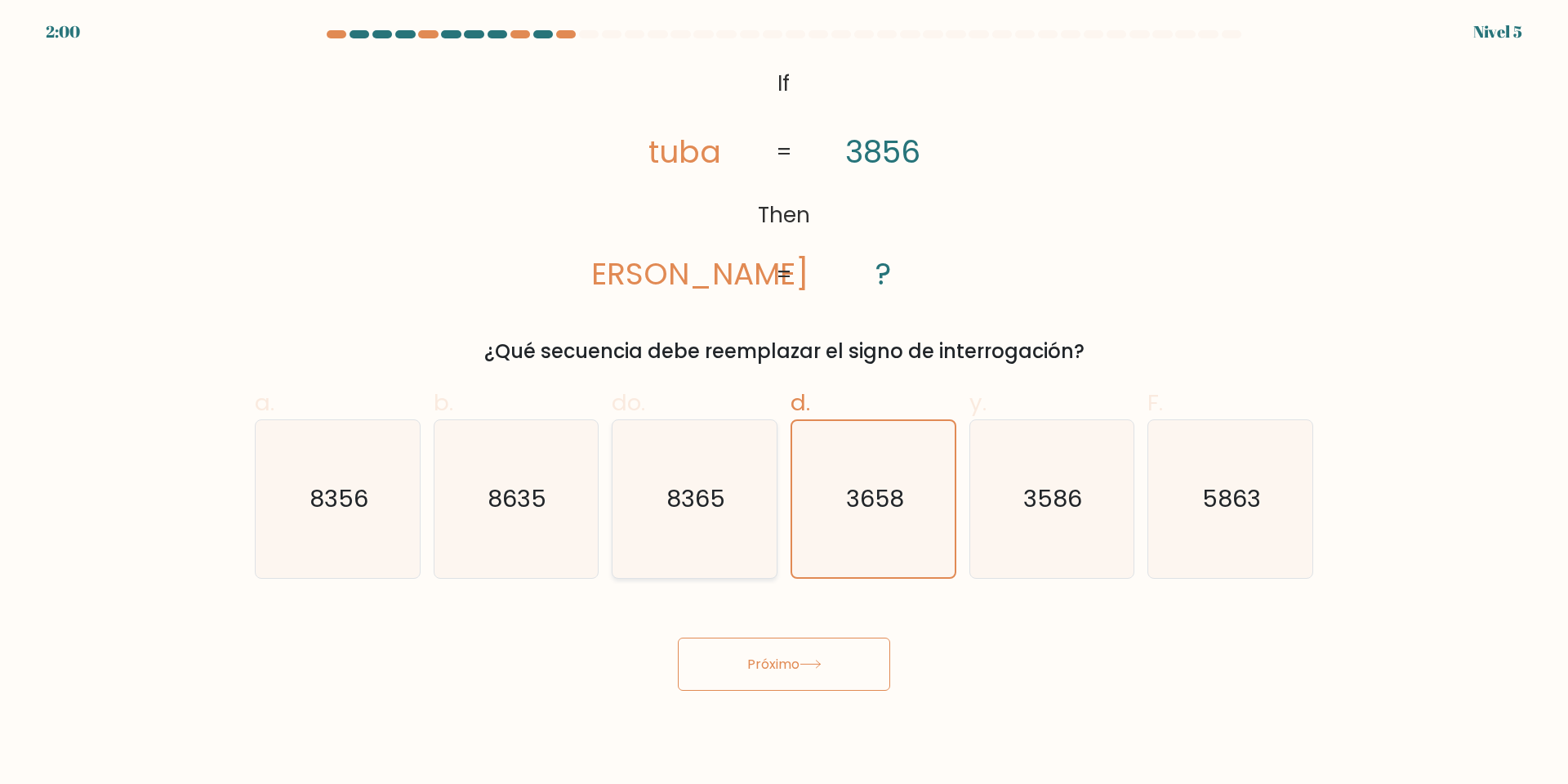
radio input "true"
click at [815, 664] on icon at bounding box center [810, 663] width 22 height 9
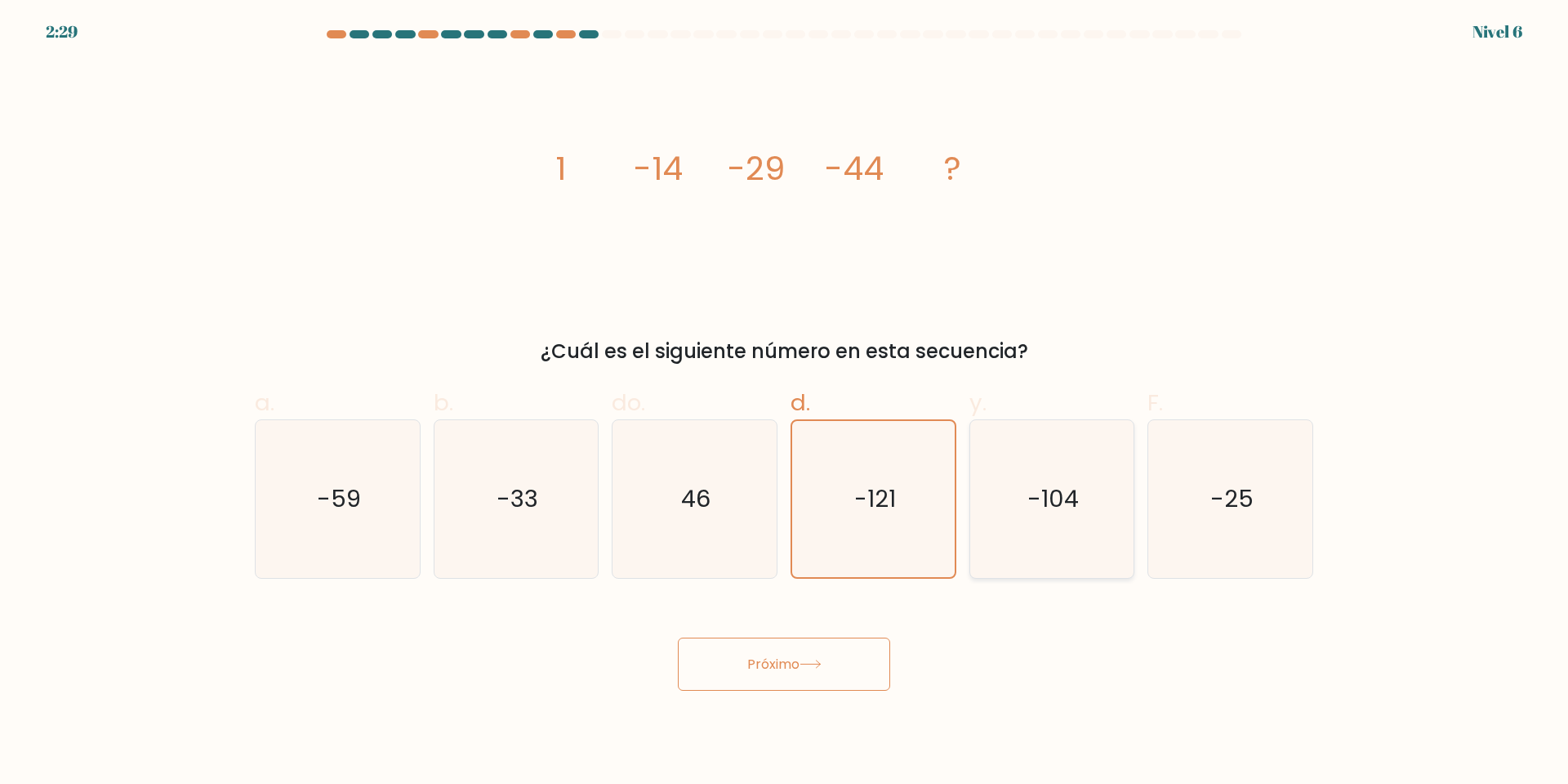
click at [1037, 478] on icon "-104" at bounding box center [1051, 499] width 157 height 158
click at [784, 403] on input "y. -104" at bounding box center [784, 397] width 1 height 11
radio input "true"
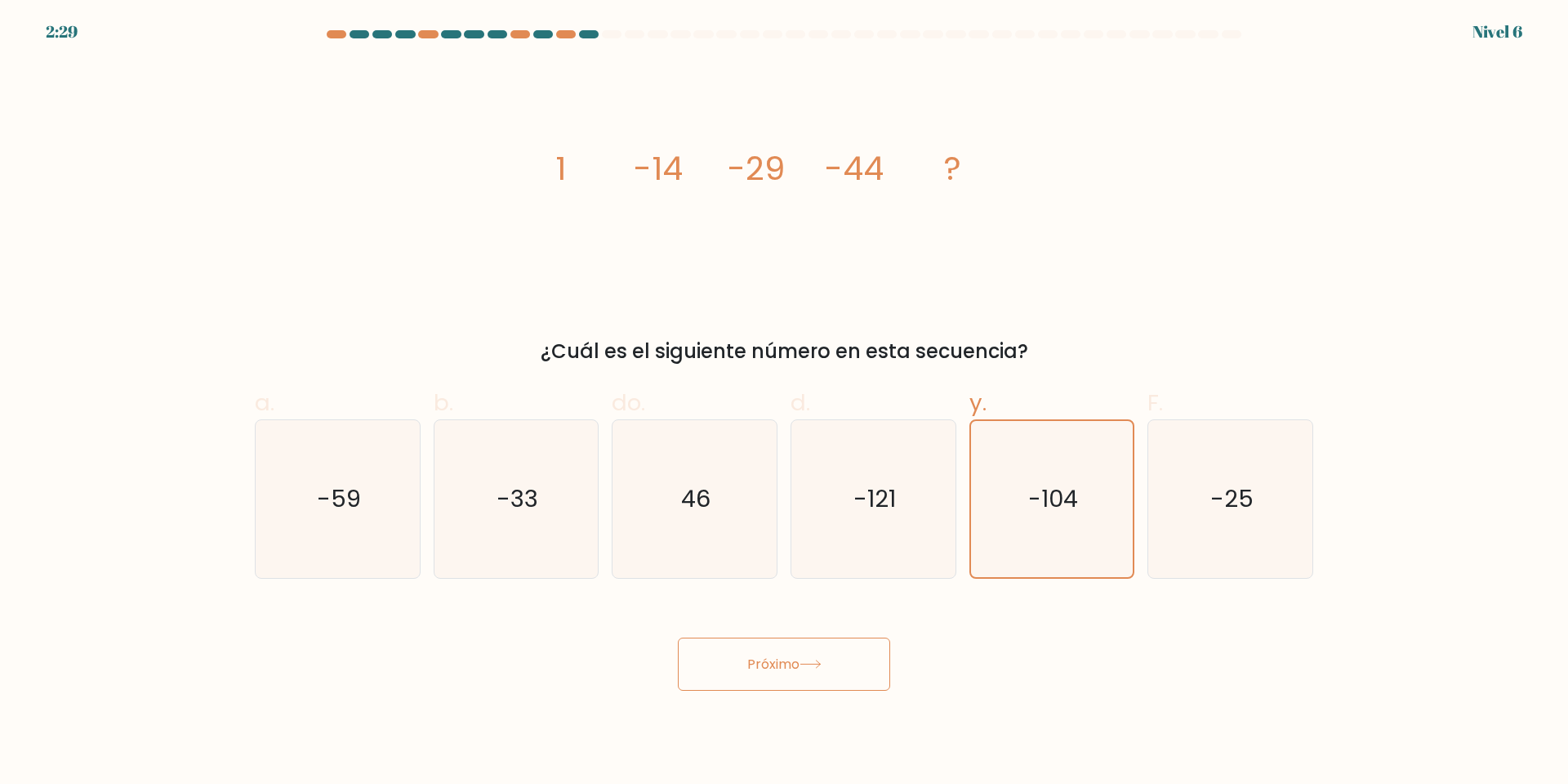
click at [816, 683] on button "Próximo" at bounding box center [784, 663] width 212 height 53
click at [794, 676] on button "Próximo" at bounding box center [784, 663] width 212 height 53
click at [789, 672] on font "Próximo" at bounding box center [773, 664] width 52 height 19
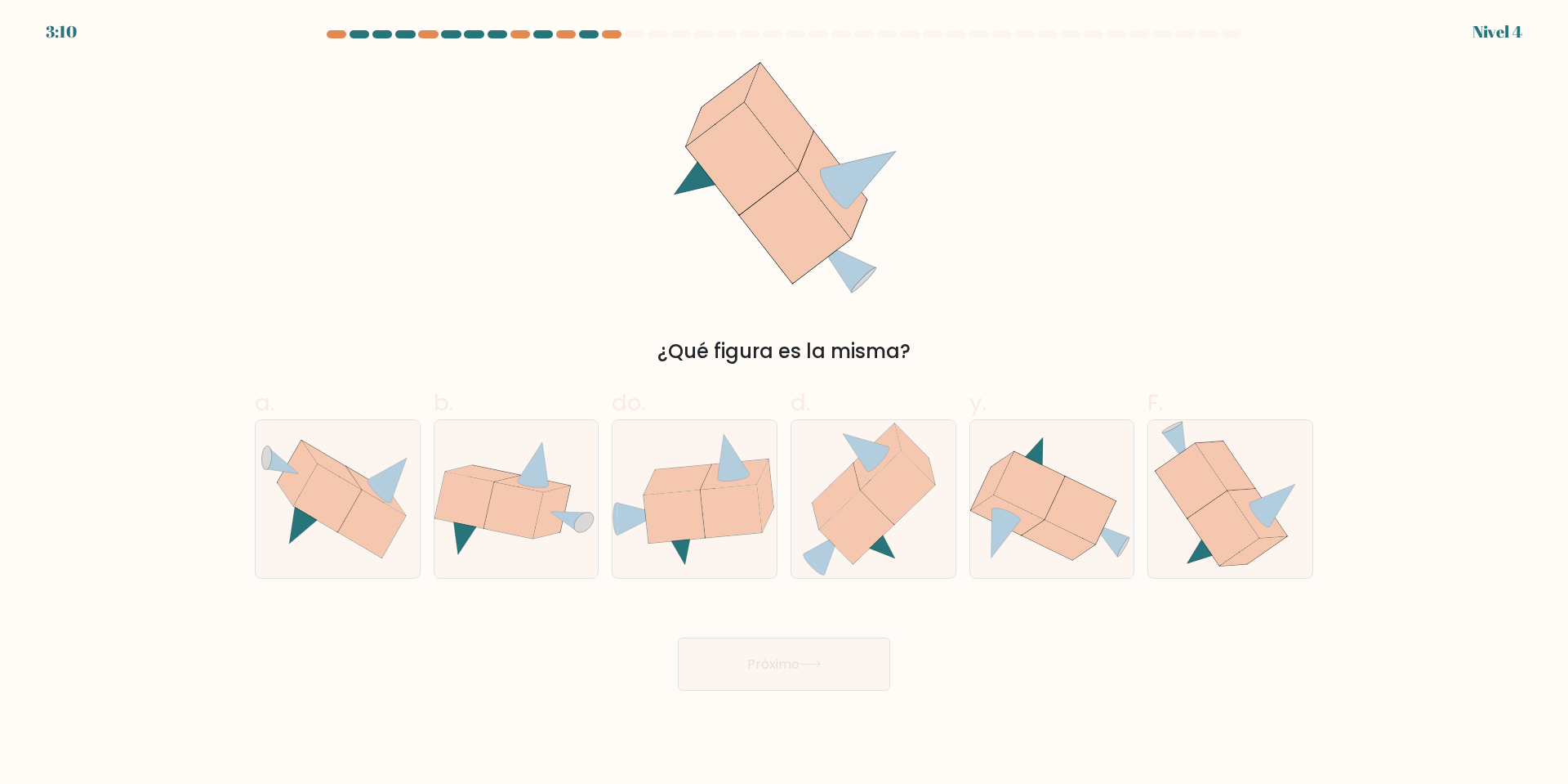
click at [1035, 698] on body "3:10 Nivel 4" at bounding box center [784, 392] width 1568 height 784
click at [591, 461] on icon at bounding box center [516, 499] width 164 height 117
click at [784, 403] on input "b." at bounding box center [784, 397] width 1 height 11
radio input "true"
click at [736, 660] on button "Próximo" at bounding box center [784, 663] width 212 height 53
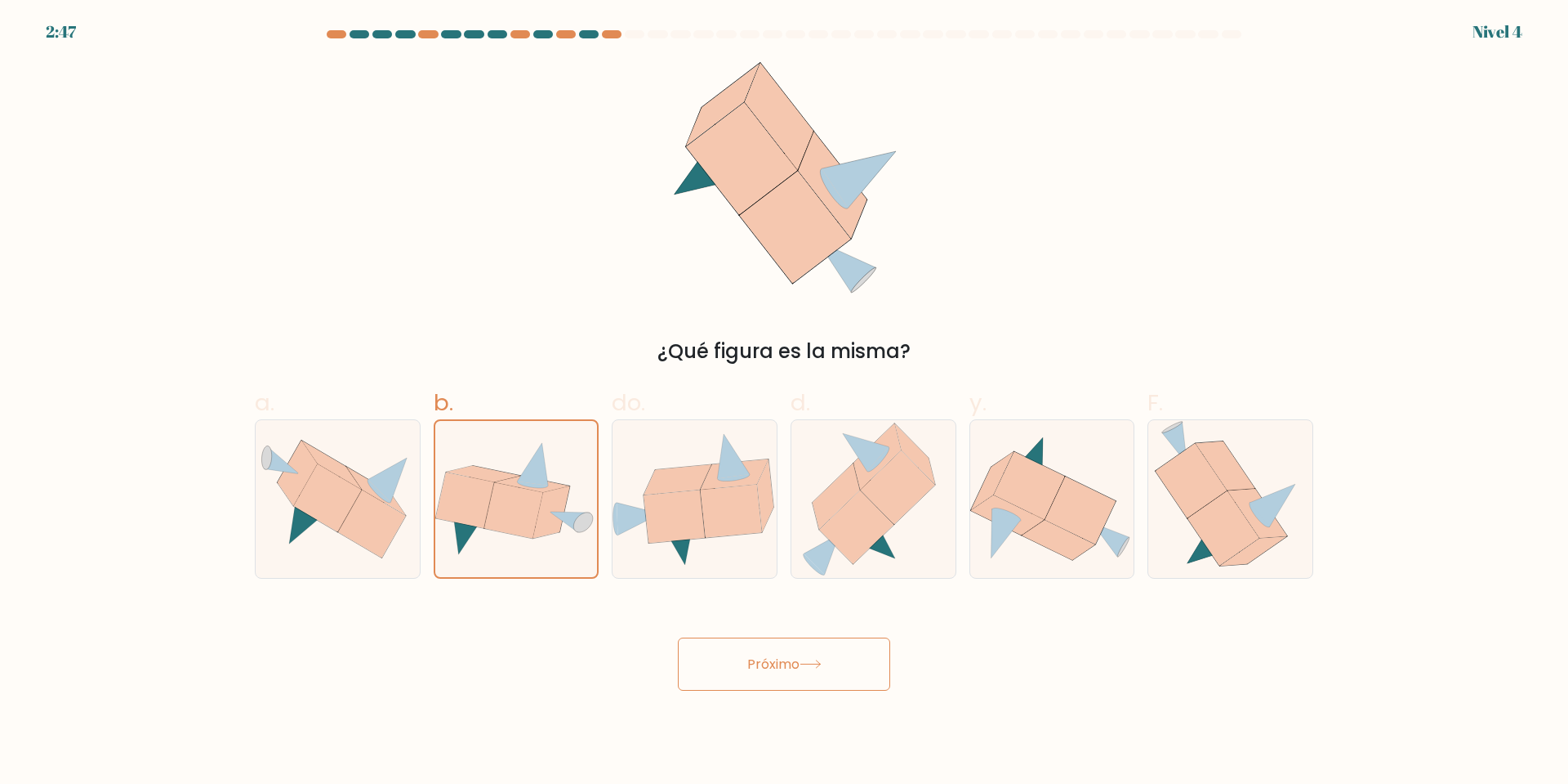
click at [820, 672] on button "Próximo" at bounding box center [784, 663] width 212 height 53
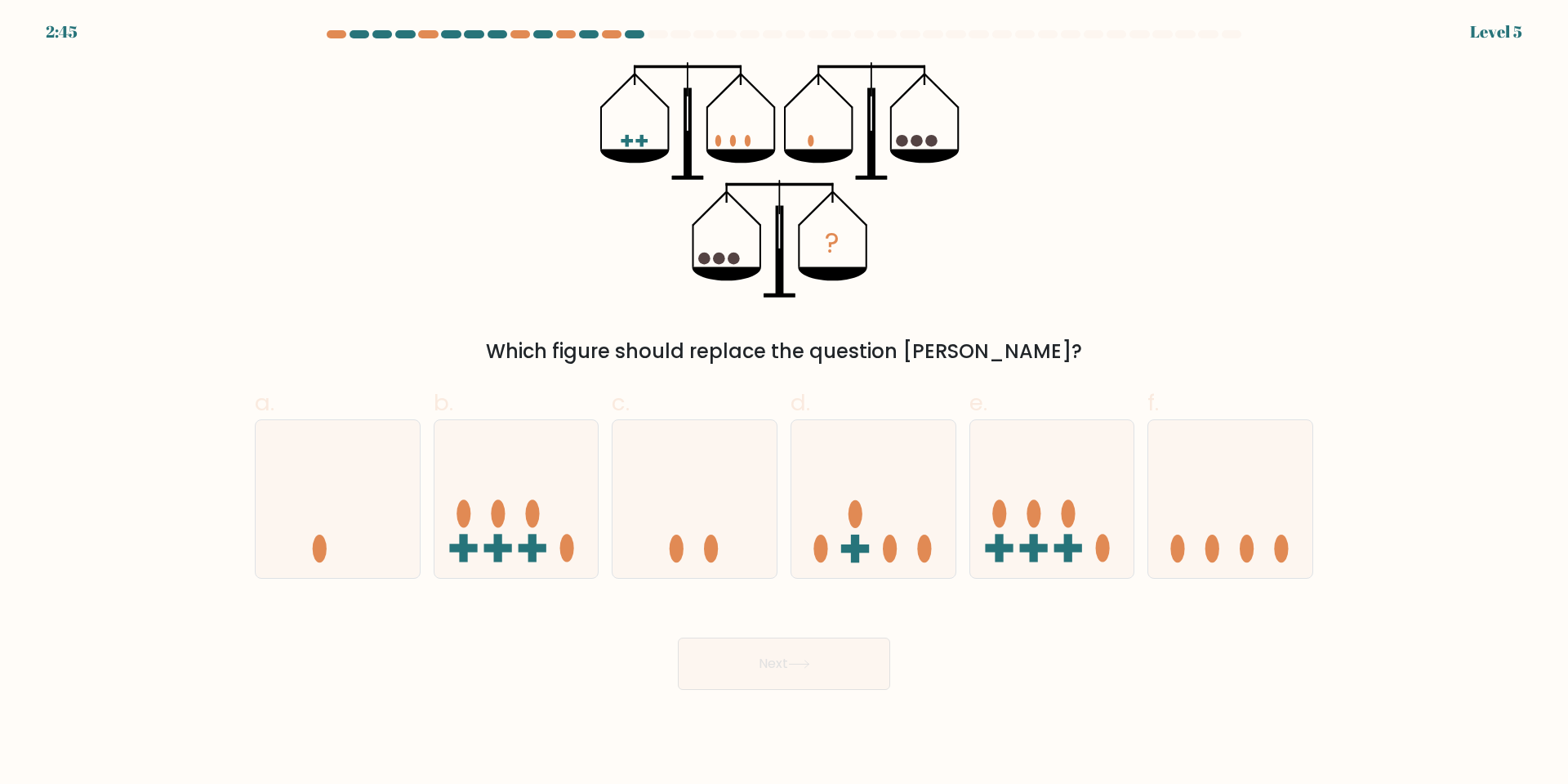
click at [789, 648] on button "Next" at bounding box center [784, 663] width 212 height 52
click at [1035, 693] on body "3:29 Nivel 5" at bounding box center [784, 392] width 1568 height 784
click at [345, 527] on icon at bounding box center [337, 498] width 164 height 135
click at [784, 403] on input "a." at bounding box center [784, 397] width 1 height 11
radio input "true"
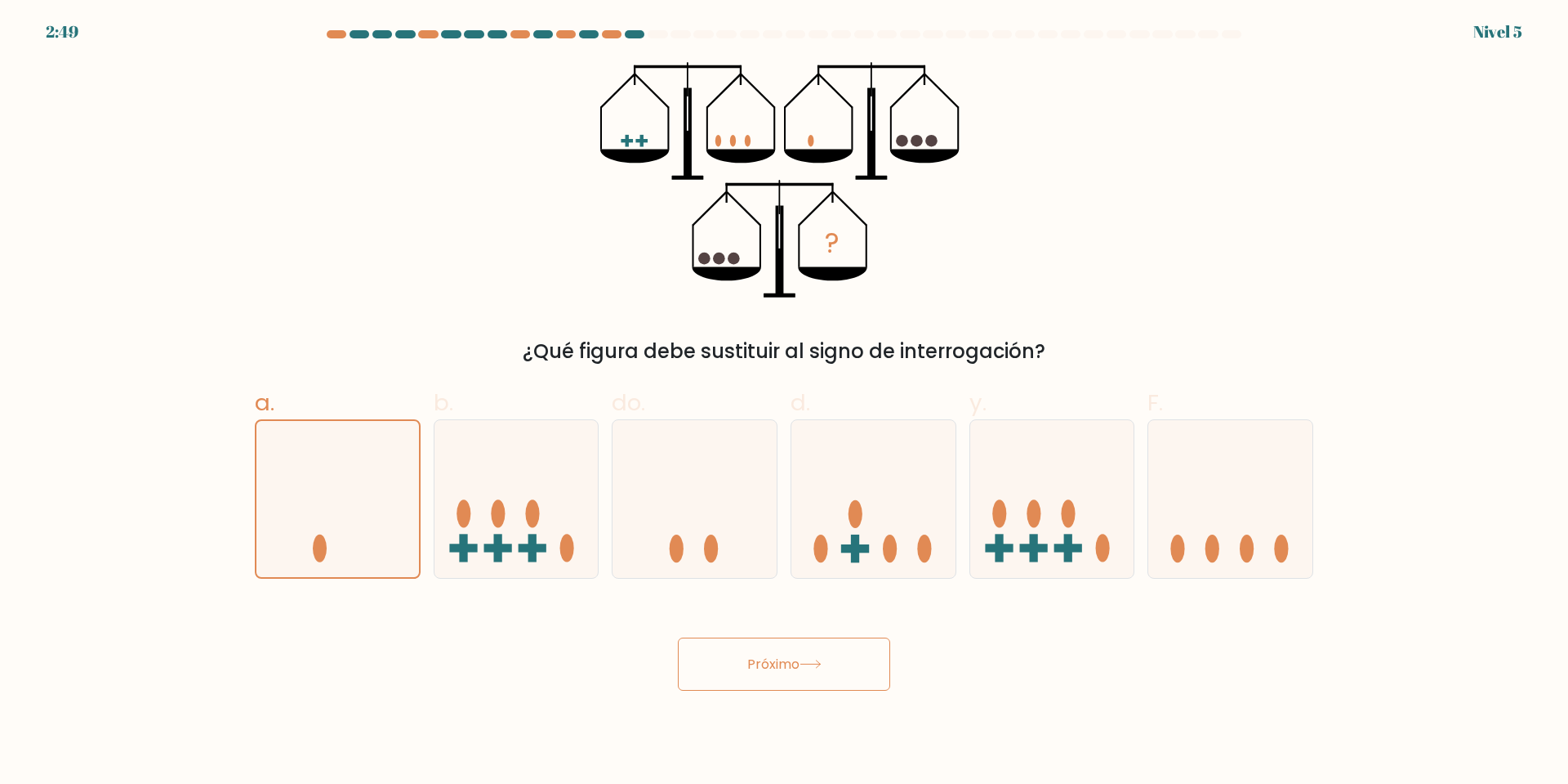
click at [781, 685] on button "Próximo" at bounding box center [784, 663] width 212 height 53
click at [781, 660] on font "Próximo" at bounding box center [773, 664] width 52 height 19
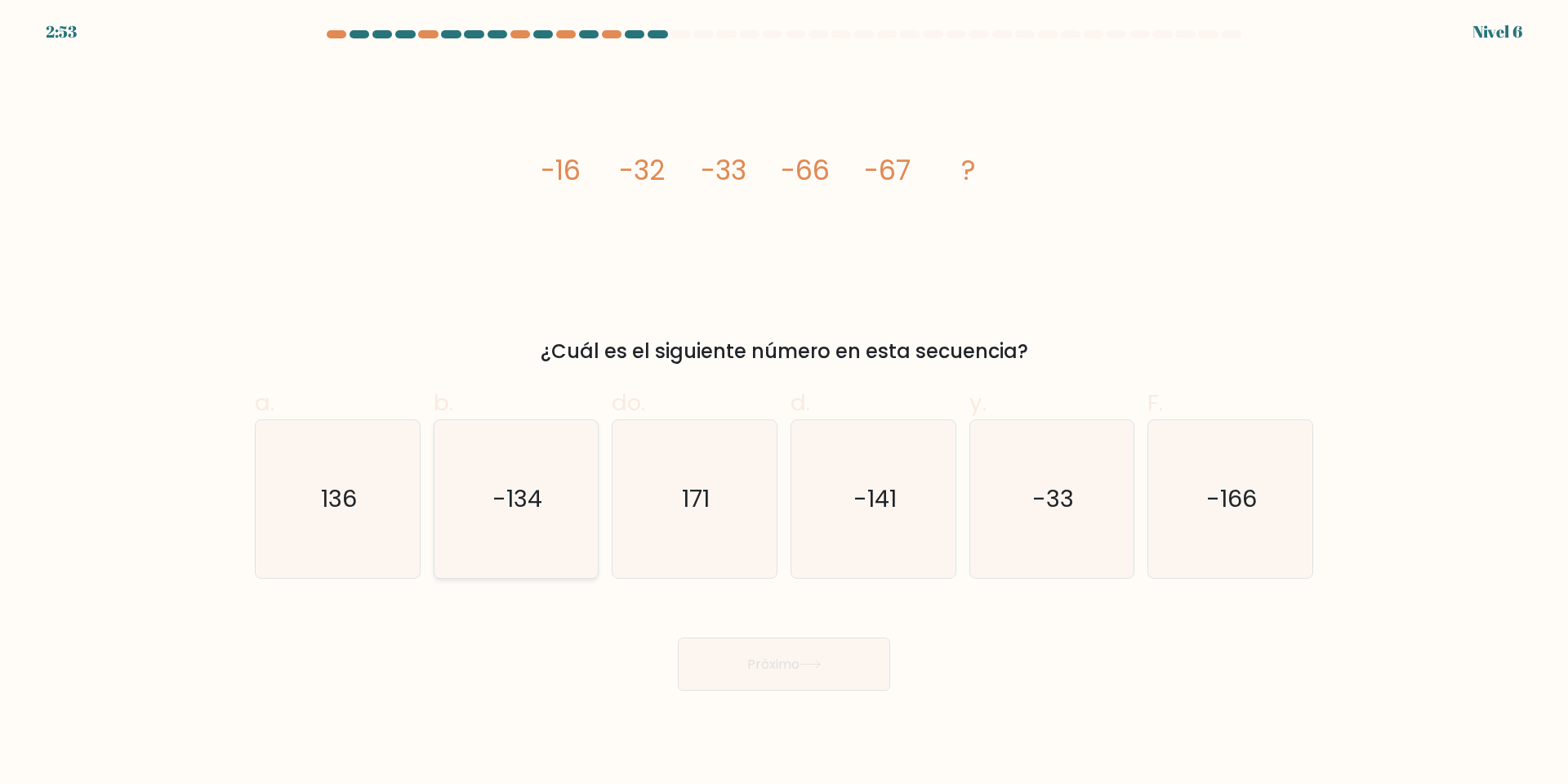
click at [456, 450] on icon "-134" at bounding box center [516, 499] width 157 height 158
click at [784, 403] on input "b. -134" at bounding box center [784, 397] width 1 height 11
radio input "true"
click at [785, 655] on font "Próximo" at bounding box center [773, 664] width 52 height 19
click at [797, 669] on font "Próximo" at bounding box center [773, 664] width 52 height 19
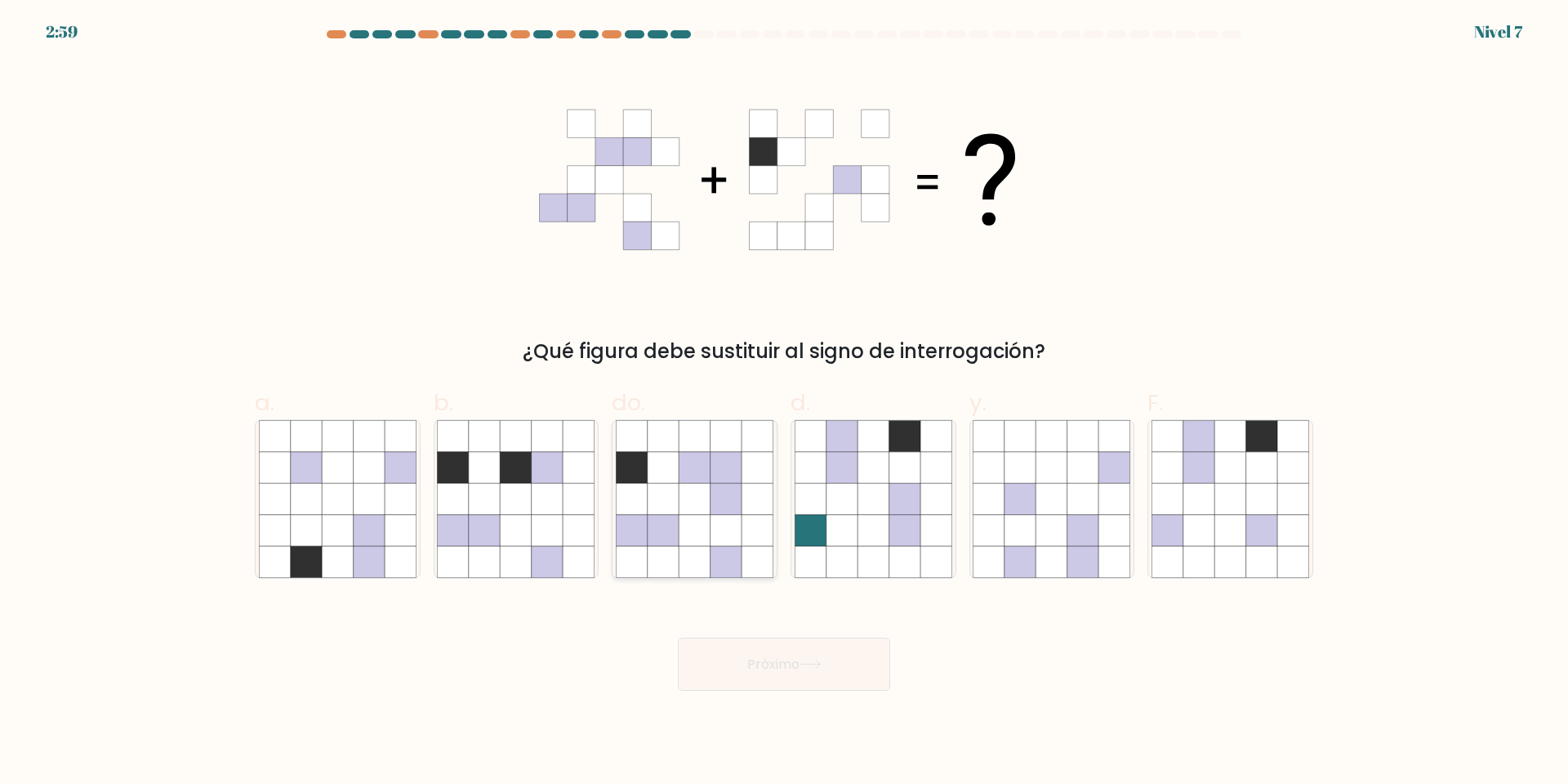
click at [718, 471] on icon at bounding box center [726, 467] width 31 height 31
click at [784, 403] on input "do." at bounding box center [784, 397] width 1 height 11
radio input "true"
click at [827, 672] on button "Próximo" at bounding box center [784, 663] width 212 height 53
click at [825, 672] on button "Próximo" at bounding box center [784, 663] width 212 height 53
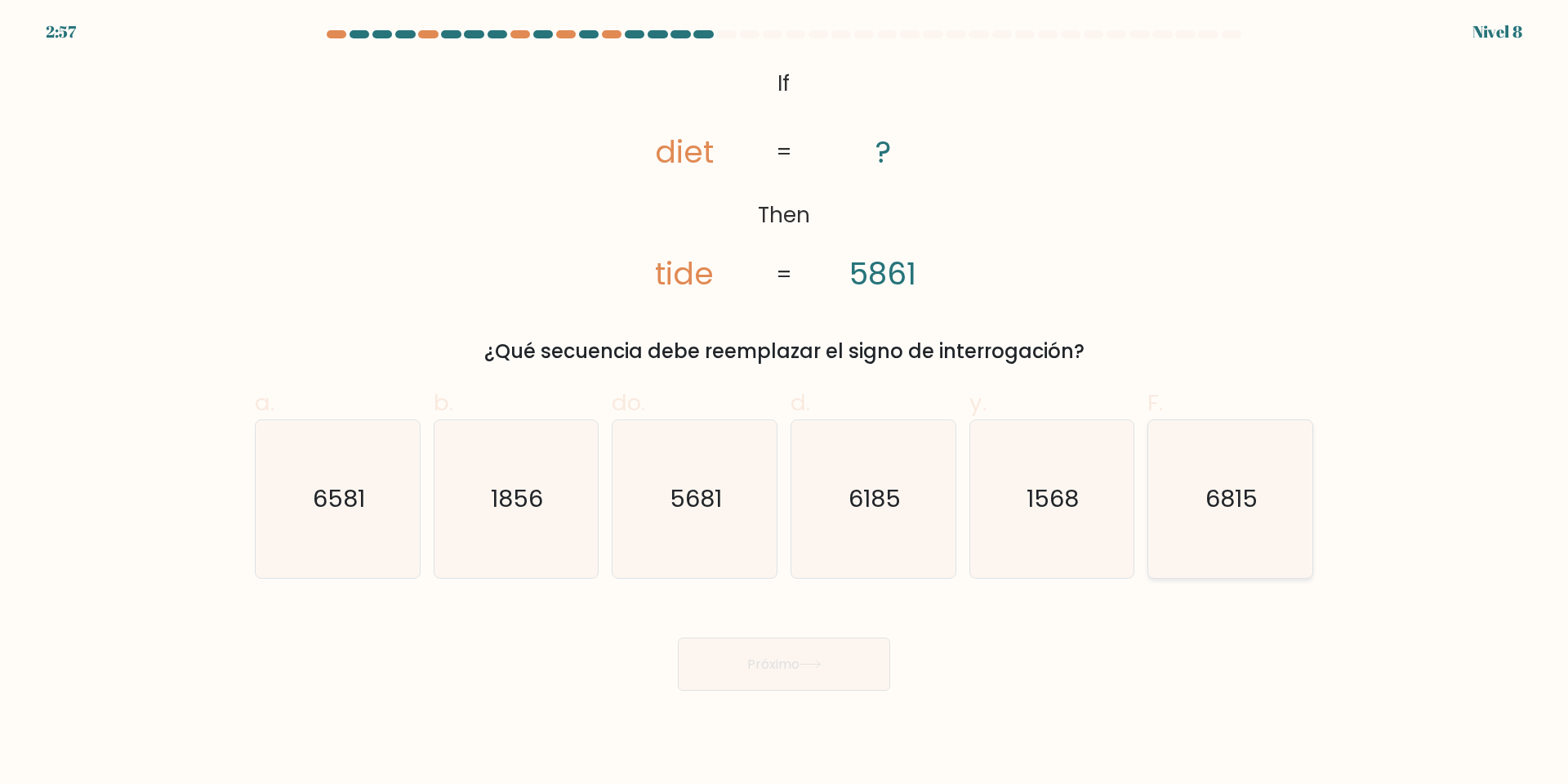
click at [1223, 476] on icon "6815" at bounding box center [1230, 499] width 157 height 158
click at [784, 403] on input "F. 6815" at bounding box center [784, 397] width 1 height 11
radio input "true"
click at [767, 681] on button "Próximo" at bounding box center [784, 663] width 212 height 53
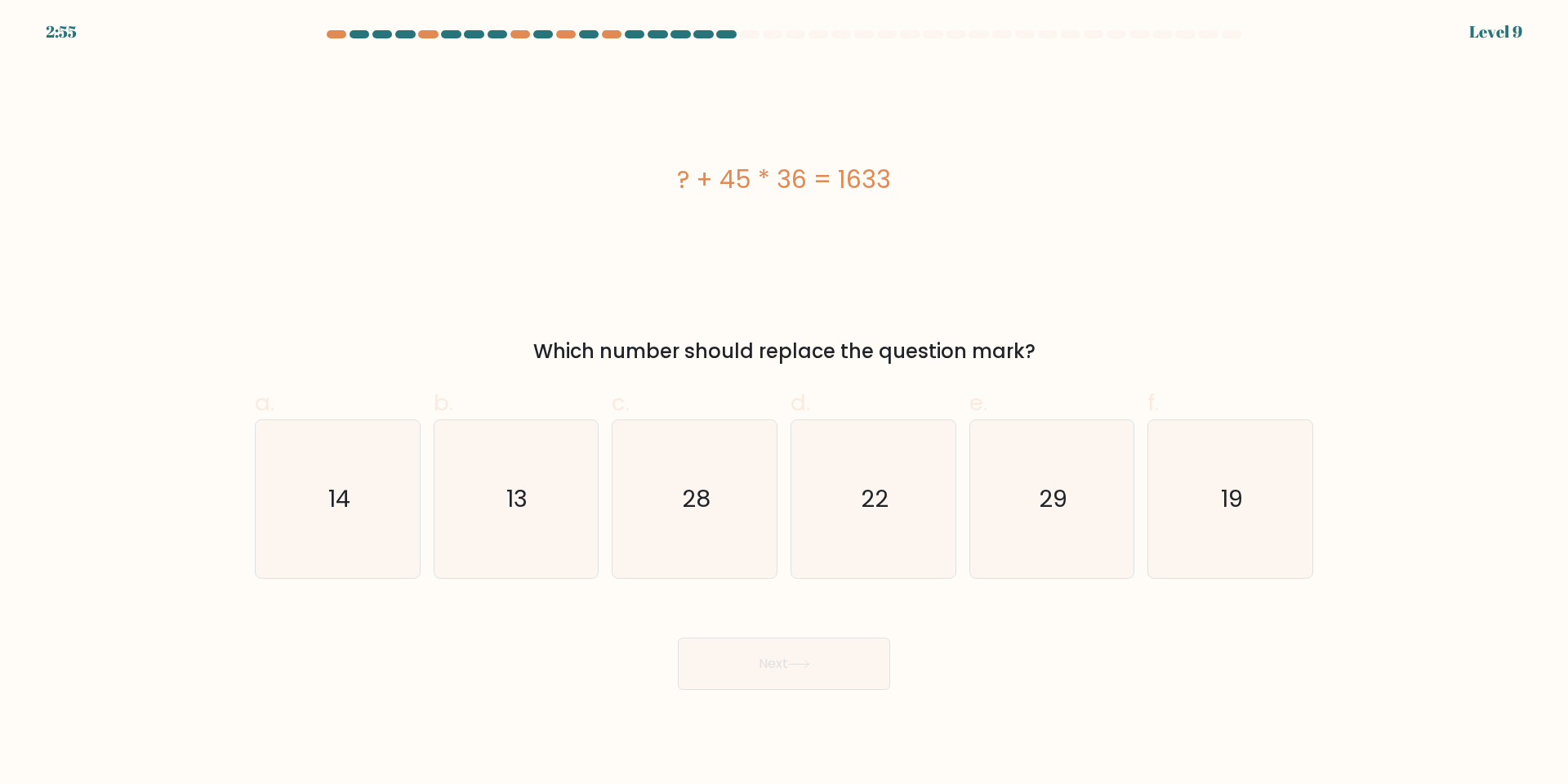
click at [769, 672] on button "Next" at bounding box center [784, 663] width 212 height 52
click at [1100, 650] on div "Próximo" at bounding box center [784, 645] width 1078 height 92
click at [443, 513] on icon "13" at bounding box center [516, 499] width 157 height 158
click at [784, 403] on input "b. 13" at bounding box center [784, 397] width 1 height 11
radio input "true"
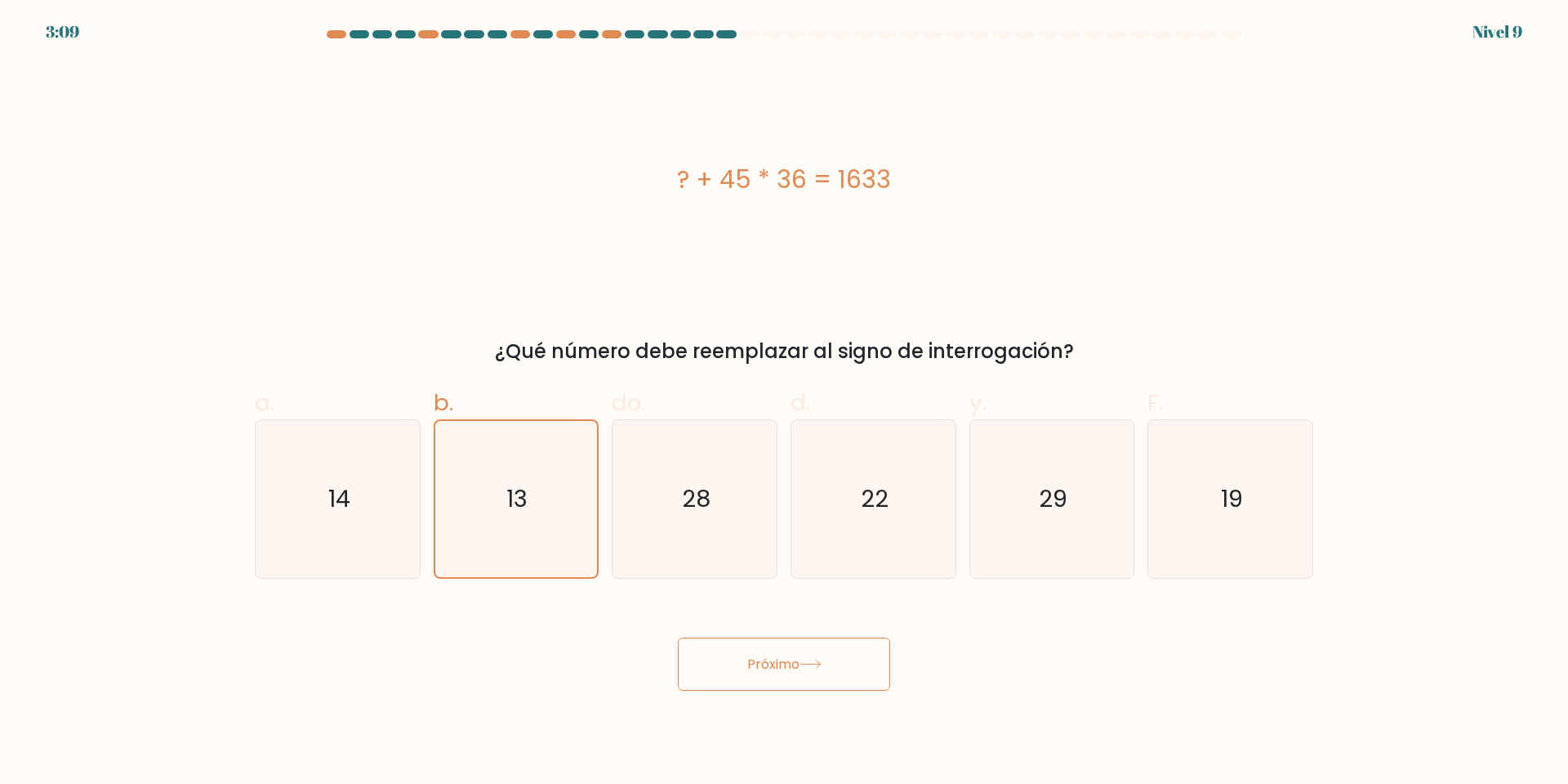
click at [772, 669] on font "Próximo" at bounding box center [773, 664] width 52 height 19
click at [772, 670] on font "Próximo" at bounding box center [773, 664] width 52 height 19
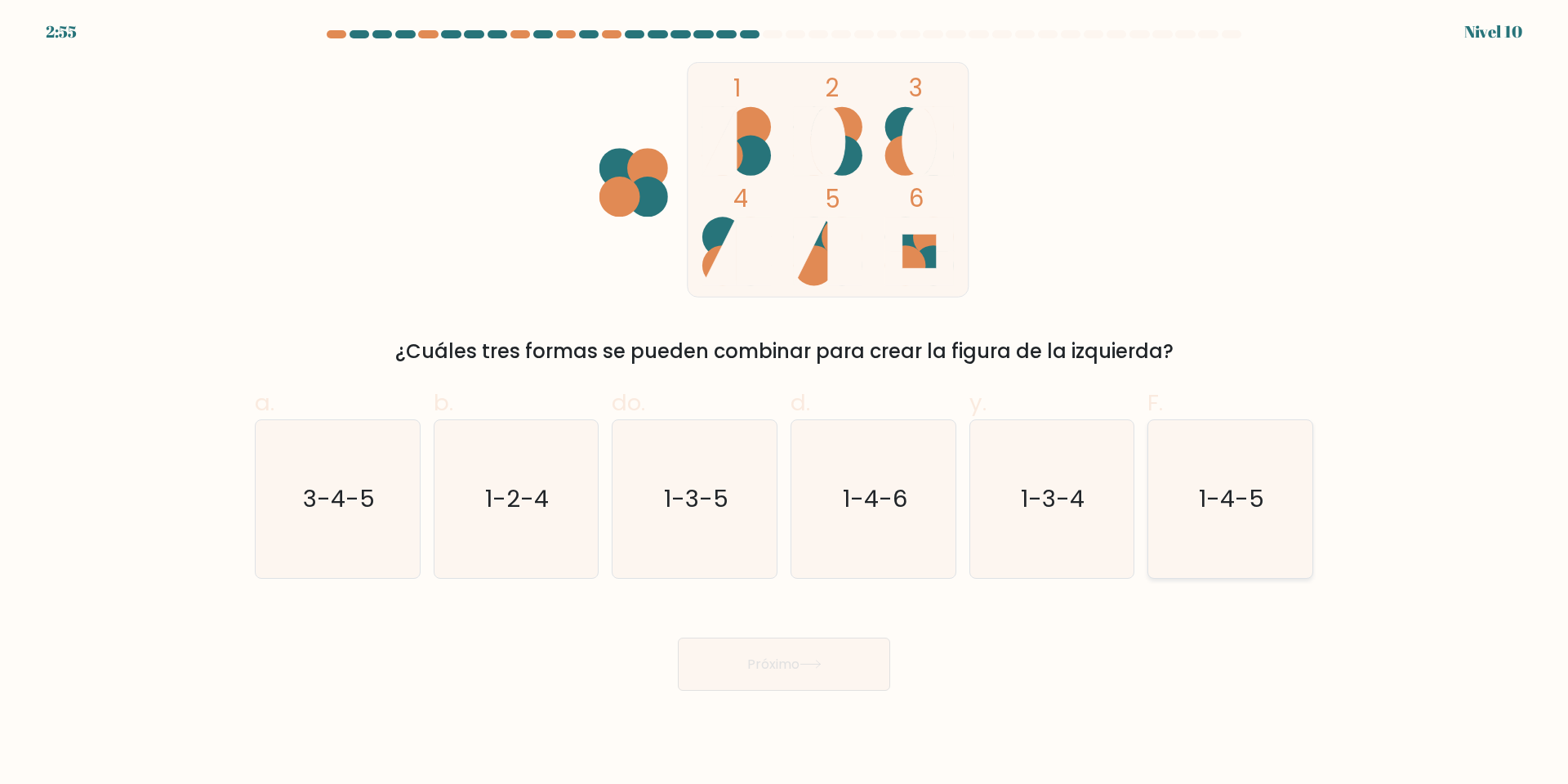
click at [1270, 527] on icon "1-4-5" at bounding box center [1230, 499] width 157 height 158
click at [784, 403] on input "F. 1-4-5" at bounding box center [784, 397] width 1 height 11
radio input "true"
click at [785, 667] on font "Próximo" at bounding box center [773, 664] width 52 height 19
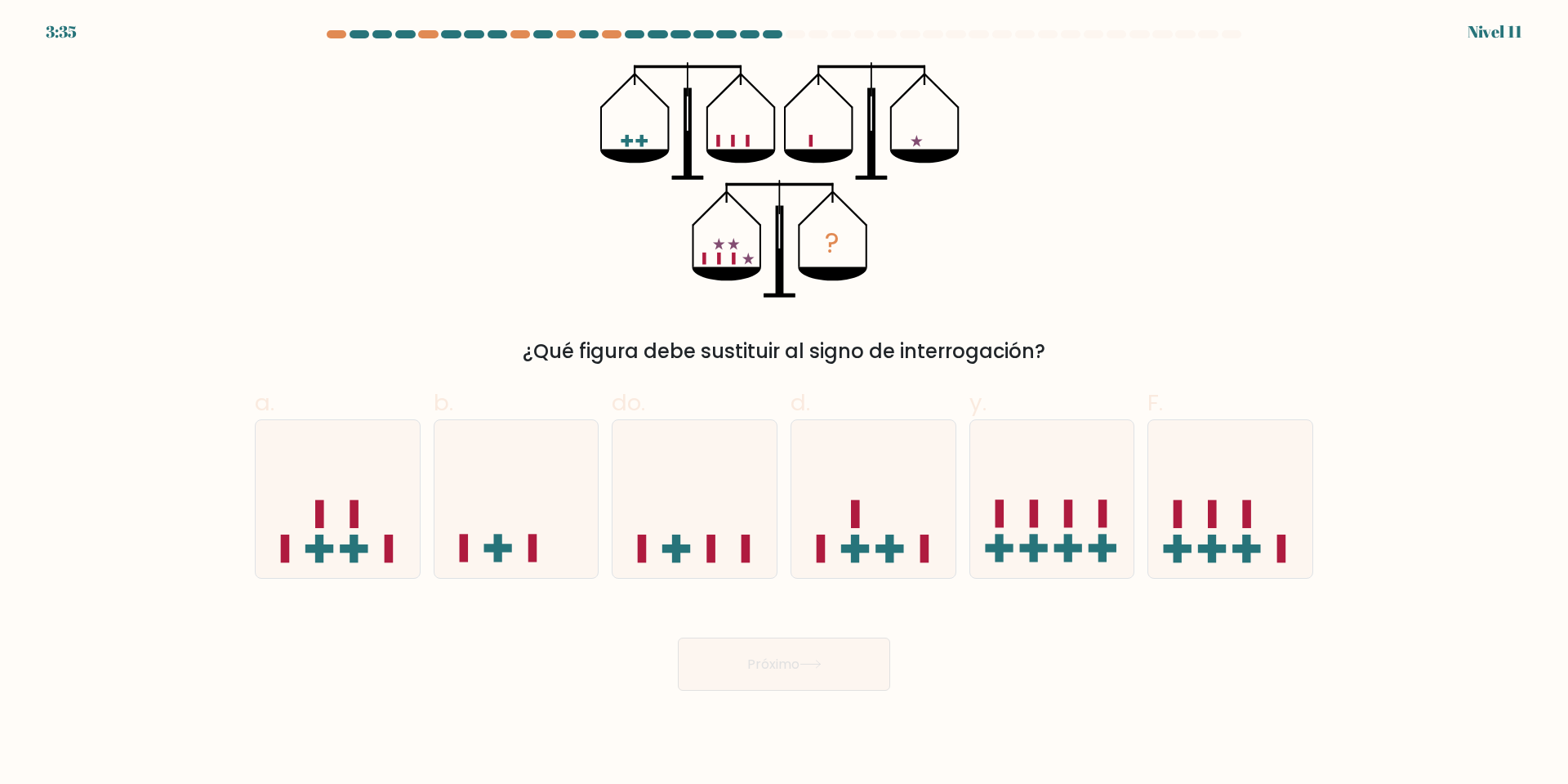
click at [883, 650] on button "Próximo" at bounding box center [784, 663] width 212 height 53
click at [879, 505] on icon at bounding box center [873, 498] width 164 height 135
click at [784, 403] on input "d." at bounding box center [784, 397] width 1 height 11
radio input "true"
click at [764, 664] on font "Próximo" at bounding box center [773, 664] width 52 height 19
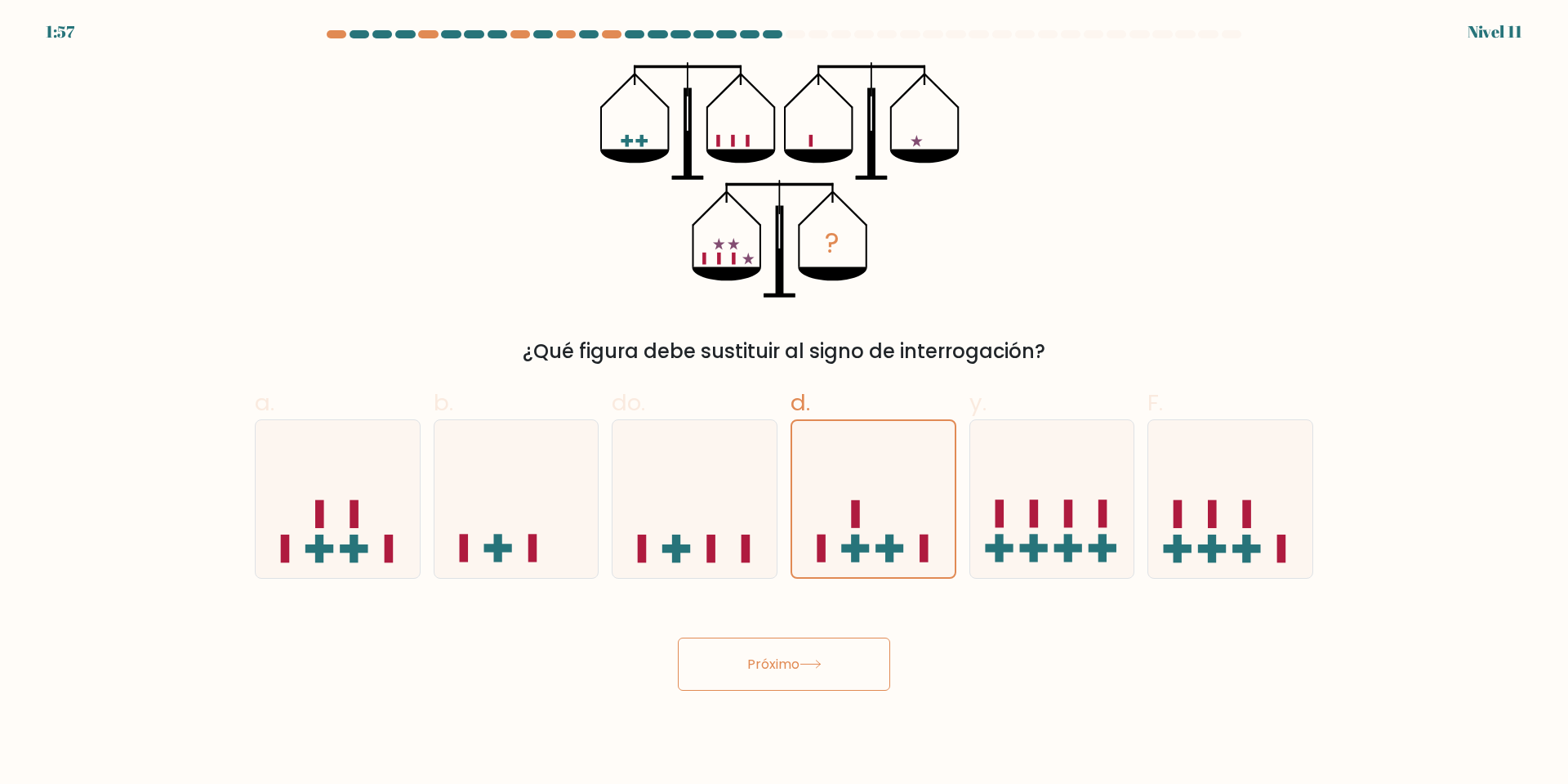
click at [764, 664] on font "Próximo" at bounding box center [773, 664] width 52 height 19
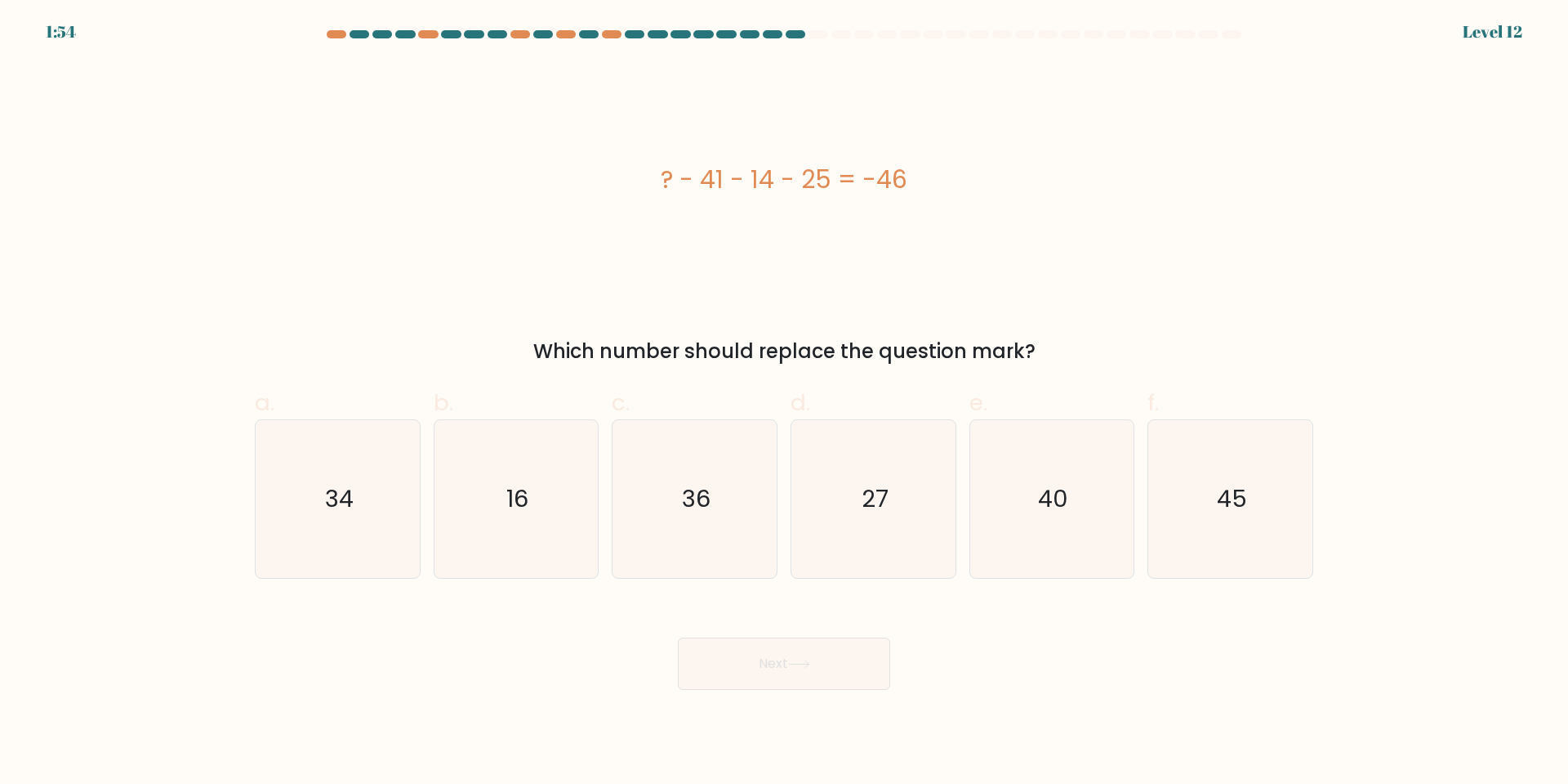
click at [764, 664] on button "Next" at bounding box center [784, 663] width 212 height 52
click at [848, 80] on div "?- 41 - 14 - 25 = -46" at bounding box center [784, 180] width 1058 height 235
click at [1233, 562] on icon "45" at bounding box center [1230, 499] width 157 height 158
click at [784, 403] on input "F. 45" at bounding box center [784, 397] width 1 height 11
radio input "true"
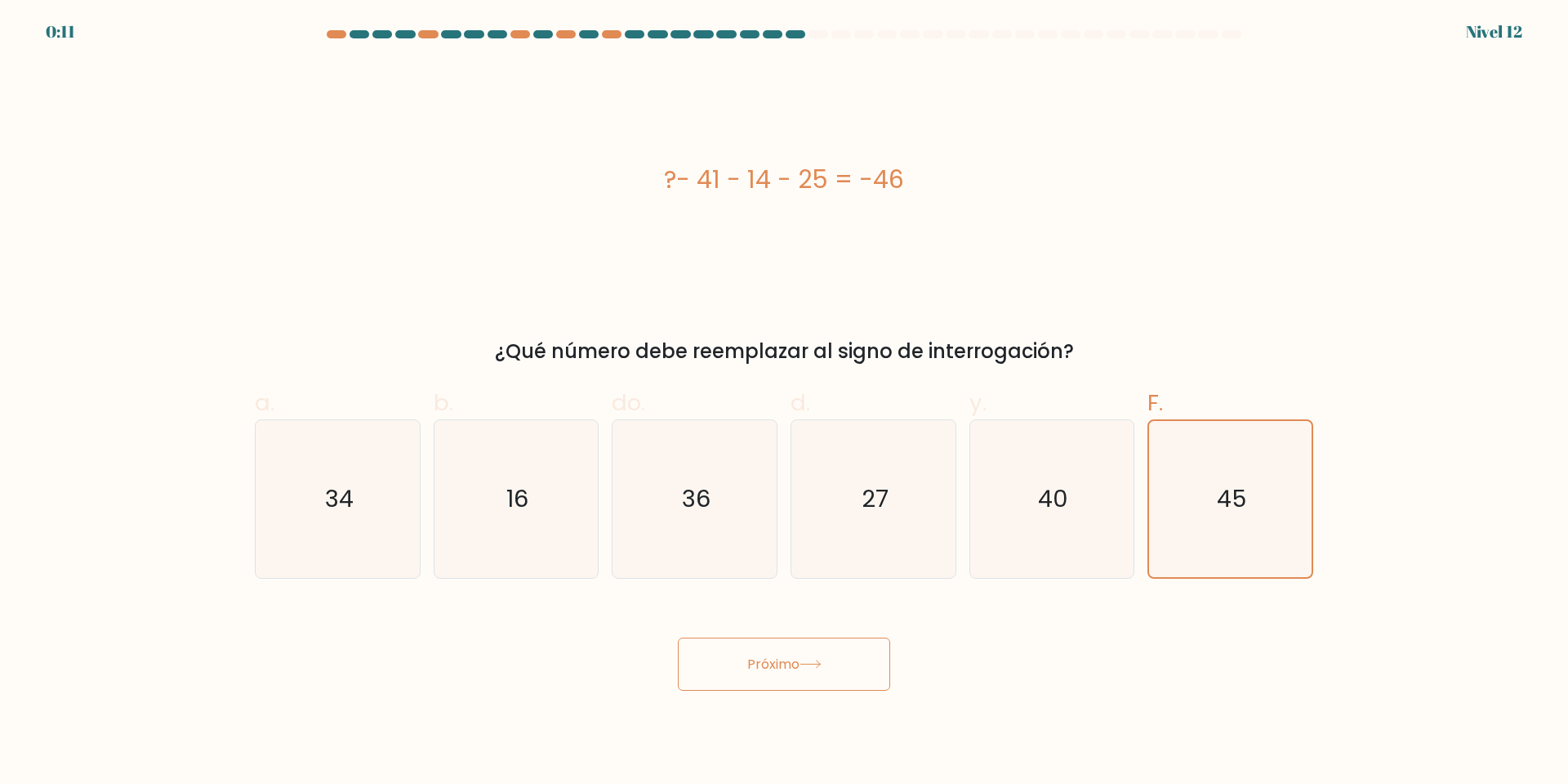
click at [908, 606] on div "Próximo" at bounding box center [784, 645] width 1078 height 92
click at [865, 695] on body "0:11 Nivel 12" at bounding box center [784, 392] width 1568 height 784
click at [839, 672] on button "Próximo" at bounding box center [784, 663] width 212 height 53
click at [830, 669] on button "Próximo" at bounding box center [784, 663] width 212 height 53
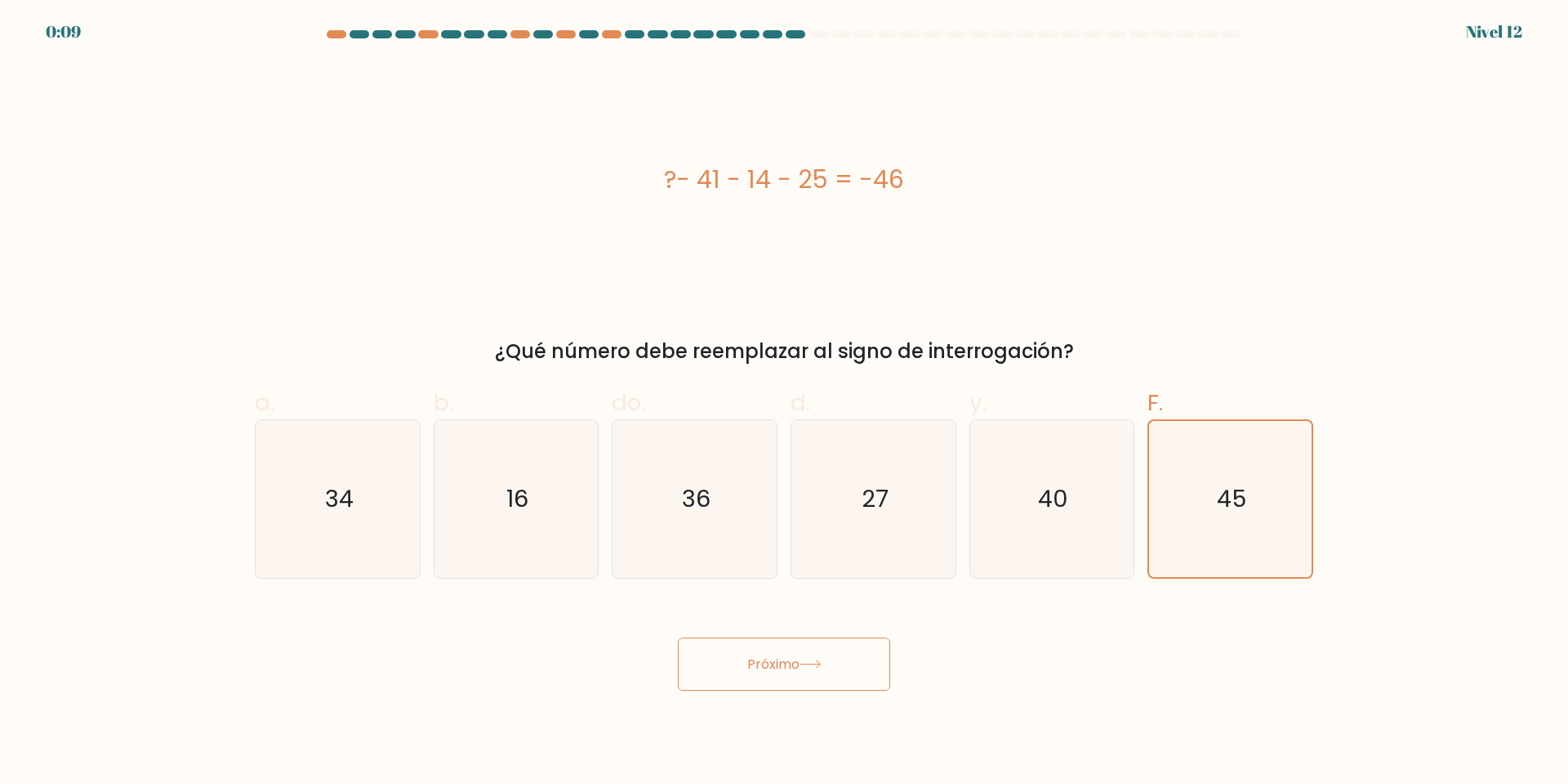
click at [830, 669] on button "Próximo" at bounding box center [784, 663] width 212 height 53
click at [808, 665] on button "Próximo" at bounding box center [784, 663] width 212 height 53
click at [807, 667] on icon at bounding box center [810, 663] width 22 height 9
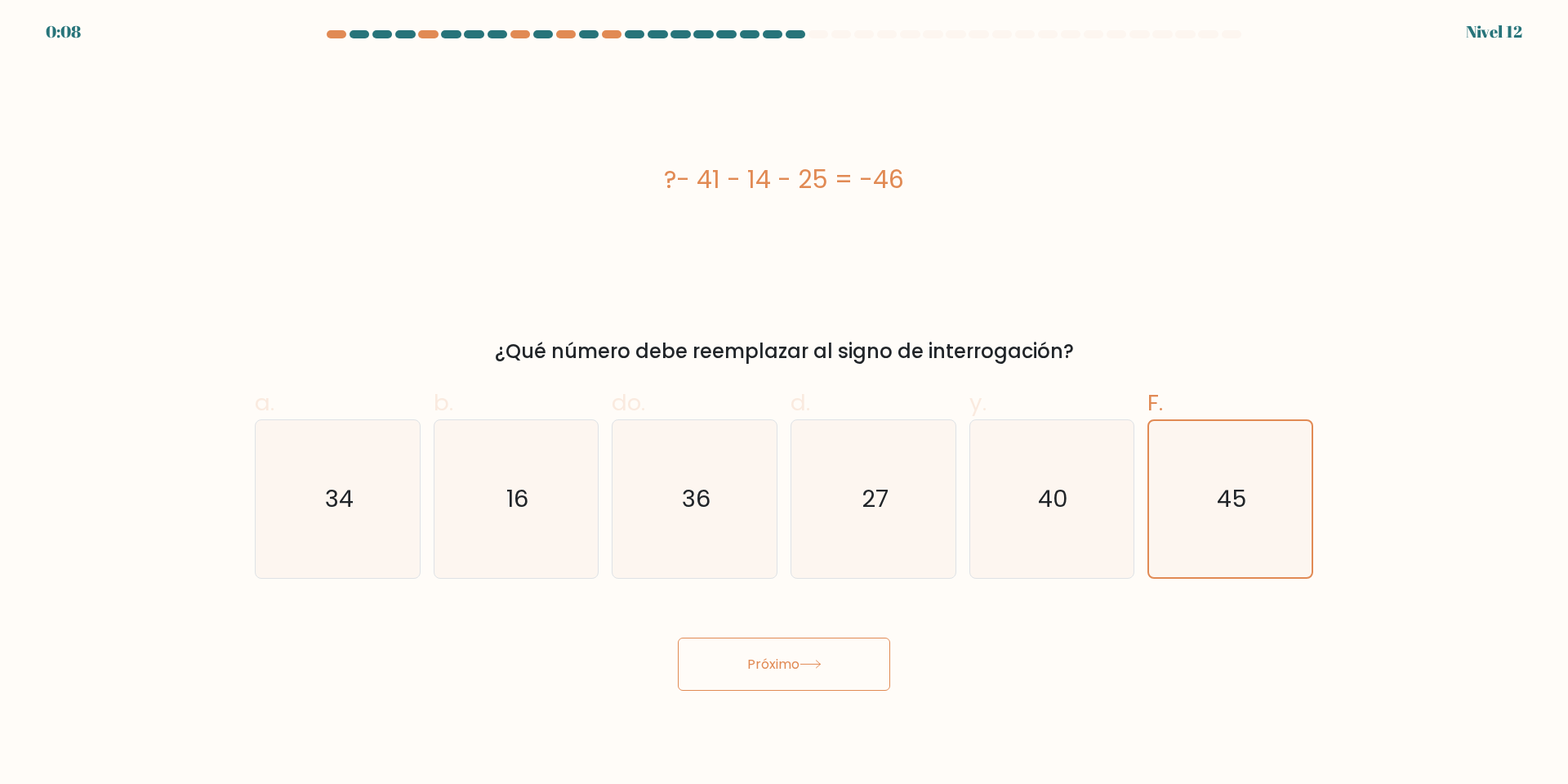
click at [1125, 655] on div "Próximo" at bounding box center [784, 645] width 1078 height 92
click at [807, 662] on icon at bounding box center [810, 663] width 22 height 9
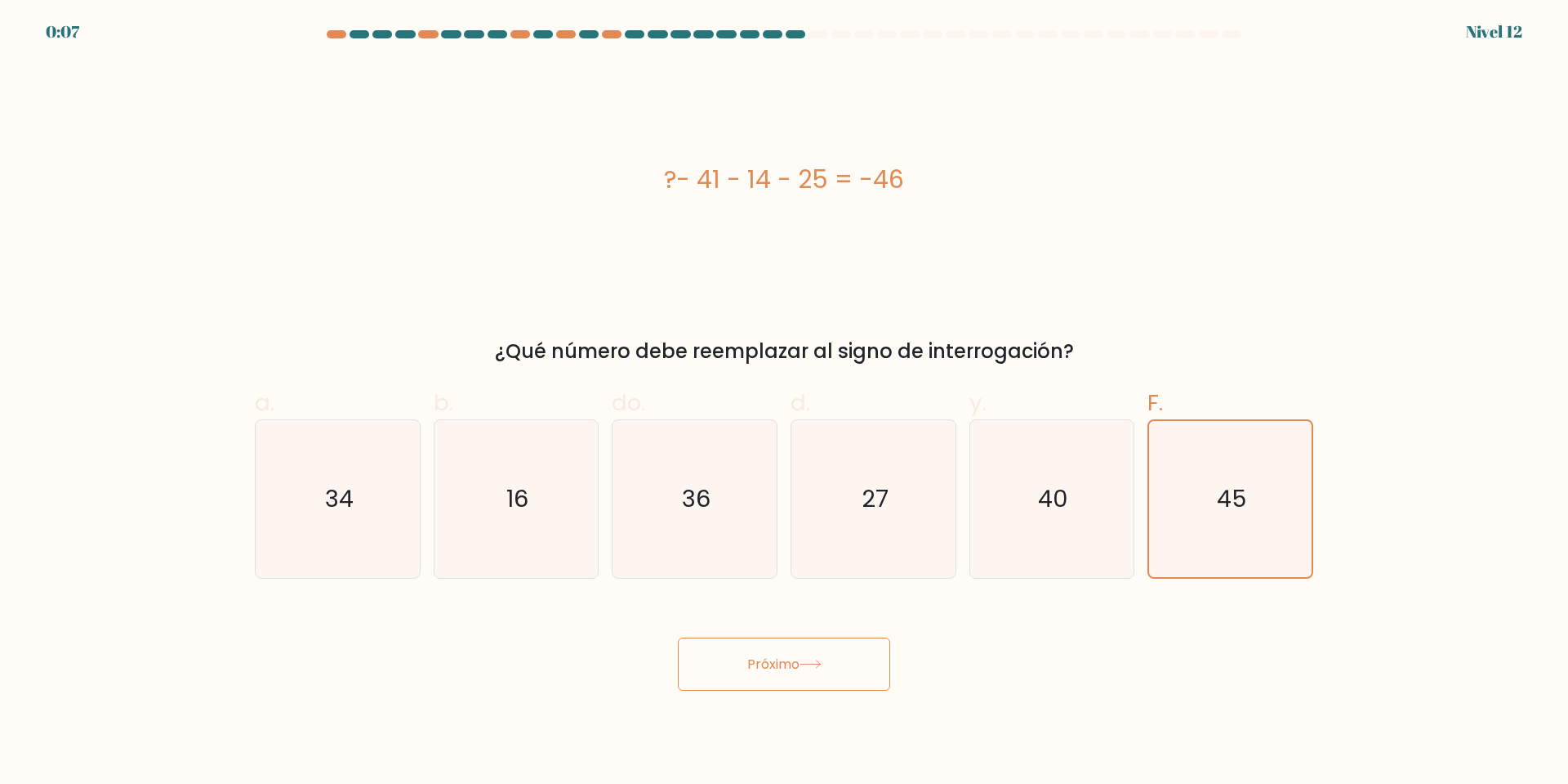
click at [806, 662] on icon at bounding box center [810, 663] width 22 height 9
